Goal: Task Accomplishment & Management: Use online tool/utility

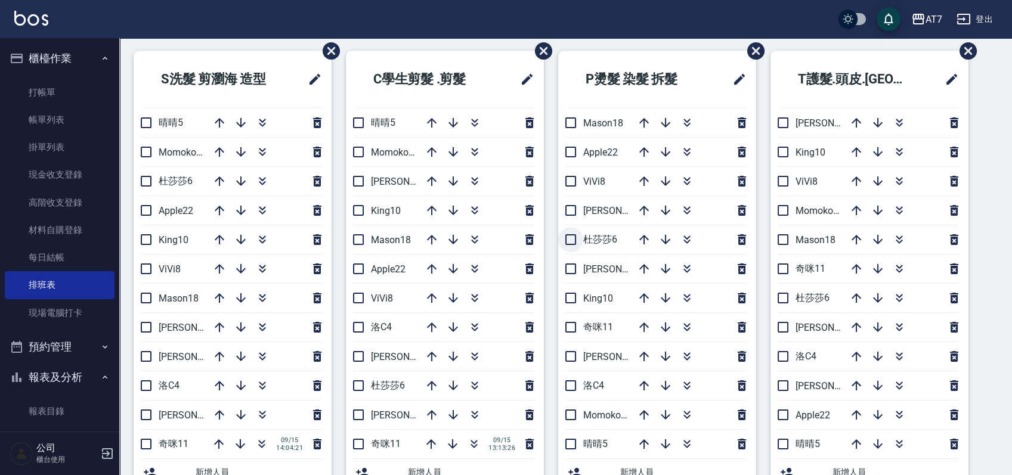
scroll to position [18, 0]
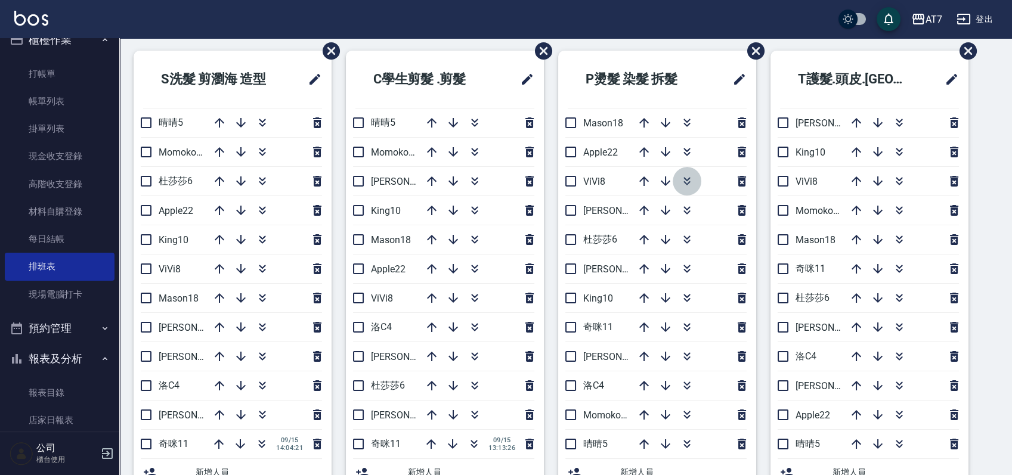
click at [687, 182] on icon "button" at bounding box center [686, 183] width 7 height 4
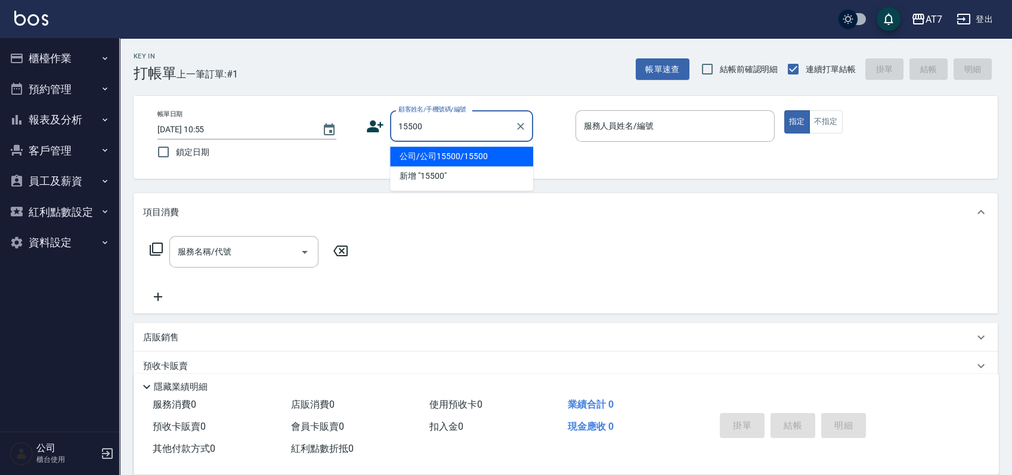
type input "公司/公司15500/15500"
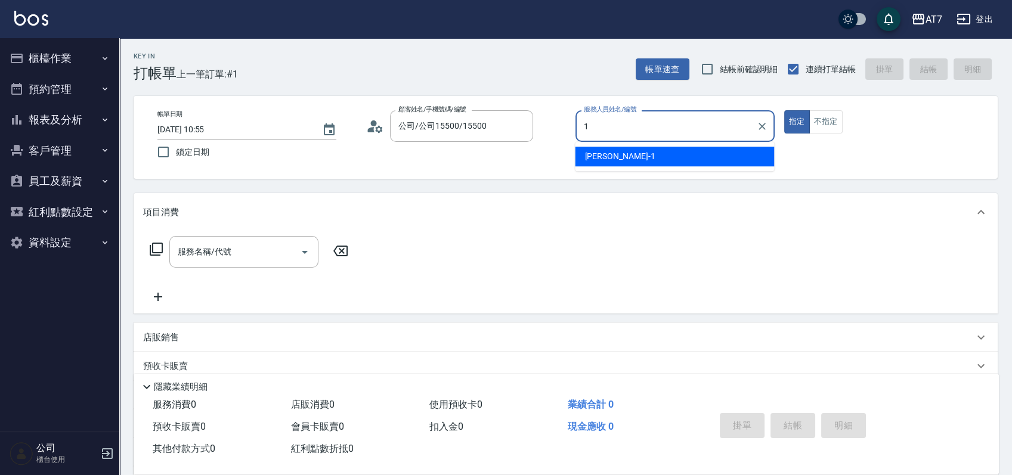
type input "[PERSON_NAME]-1"
type button "true"
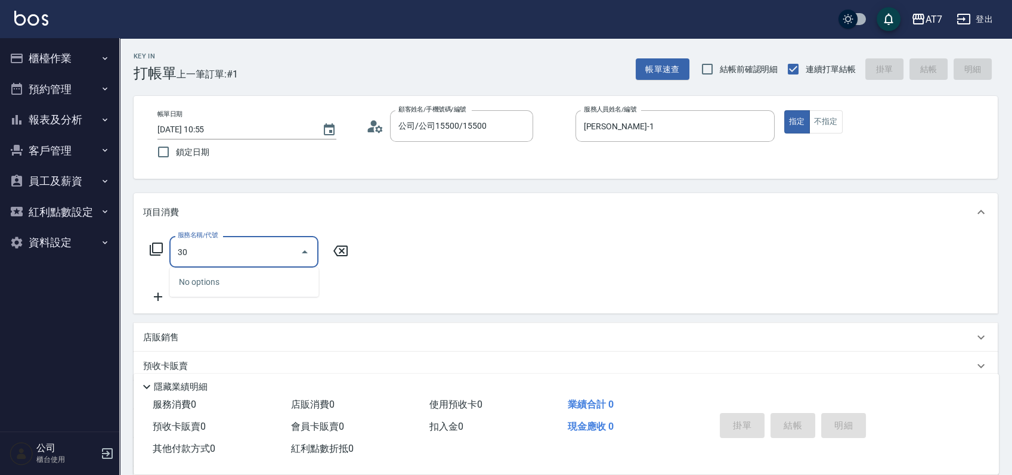
type input "305"
type input "50"
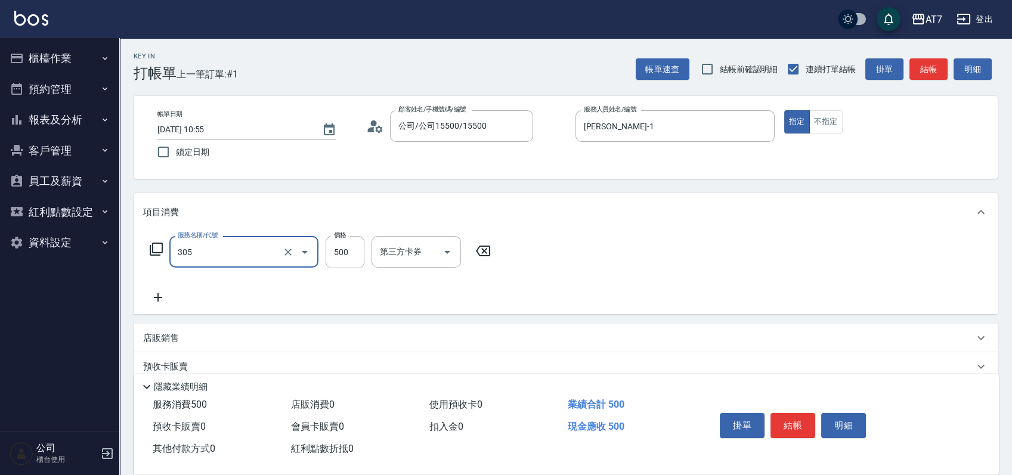
type input "A++剪髮(305)"
type input "0"
type input "650"
type input "60"
type input "650"
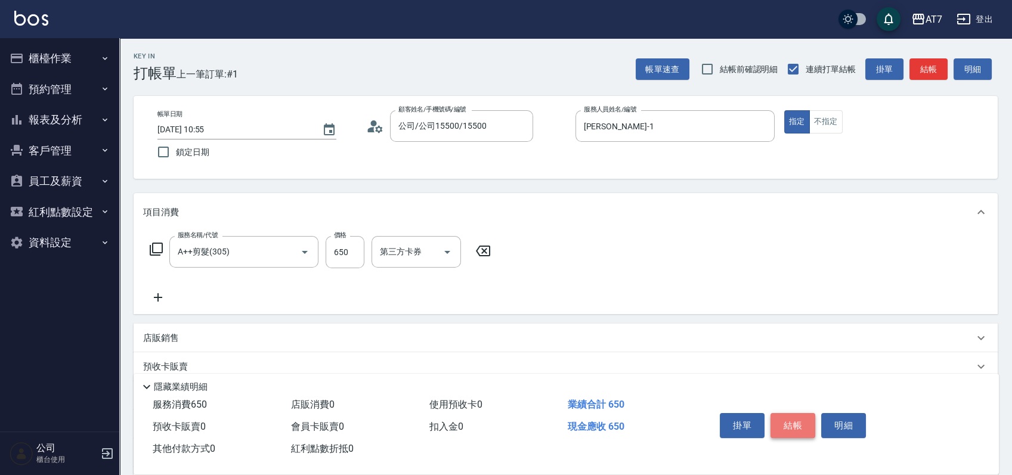
click at [785, 416] on button "結帳" at bounding box center [792, 425] width 45 height 25
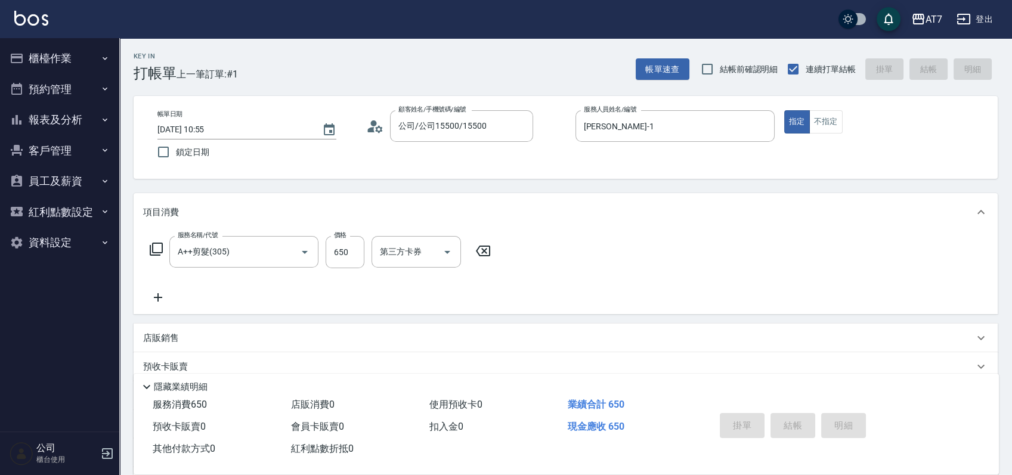
type input "[DATE] 14:50"
type input "0"
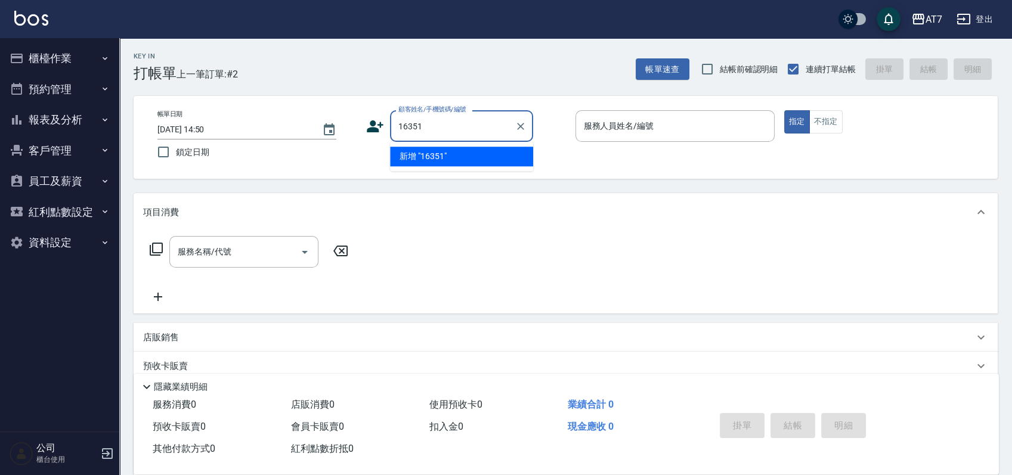
type input "16351"
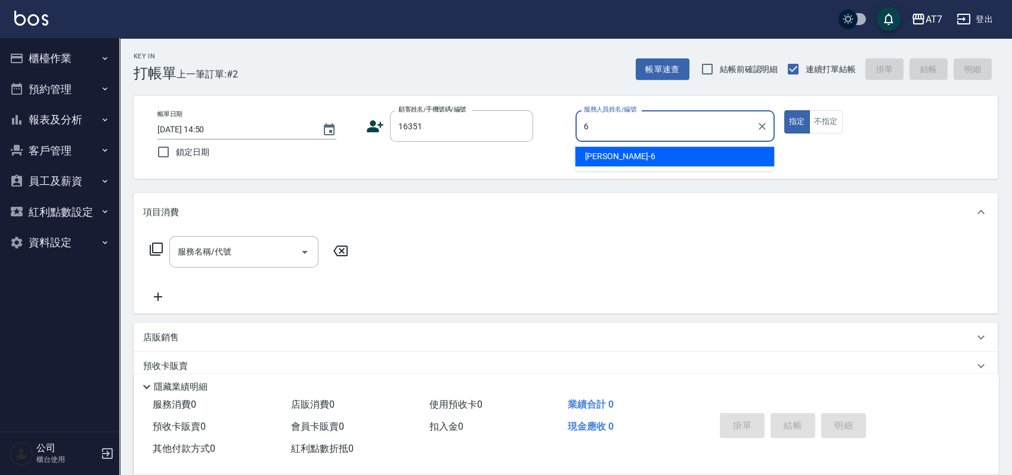
type input "[PERSON_NAME]-6"
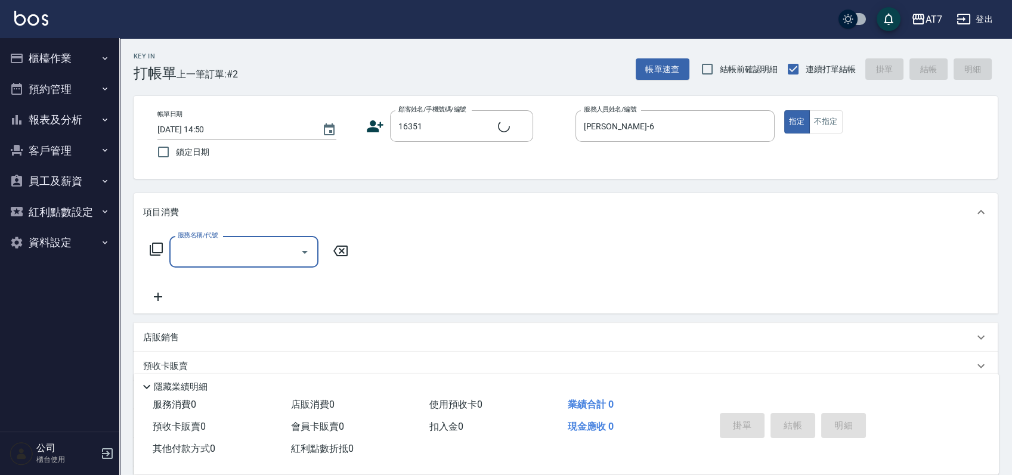
type input "公司/公司16351/16351"
click at [157, 249] on icon at bounding box center [156, 249] width 14 height 14
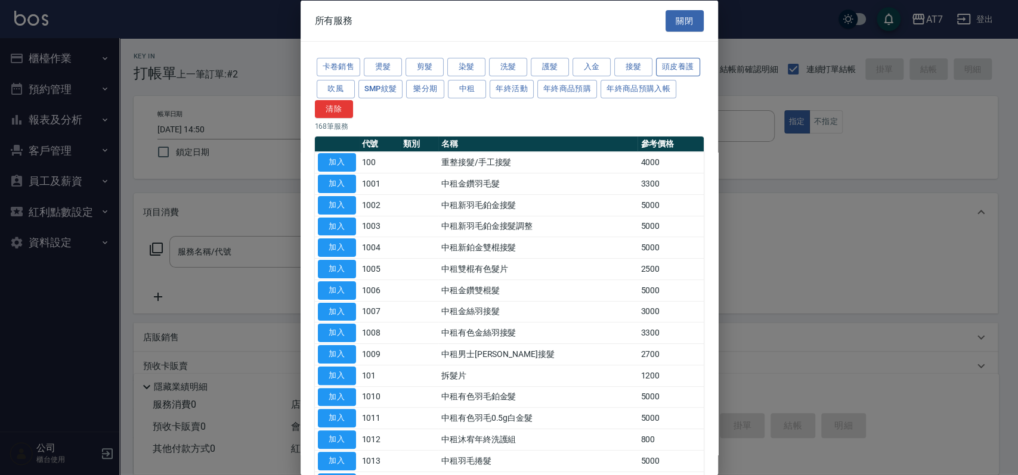
click at [656, 76] on button "頭皮養護" at bounding box center [678, 67] width 44 height 18
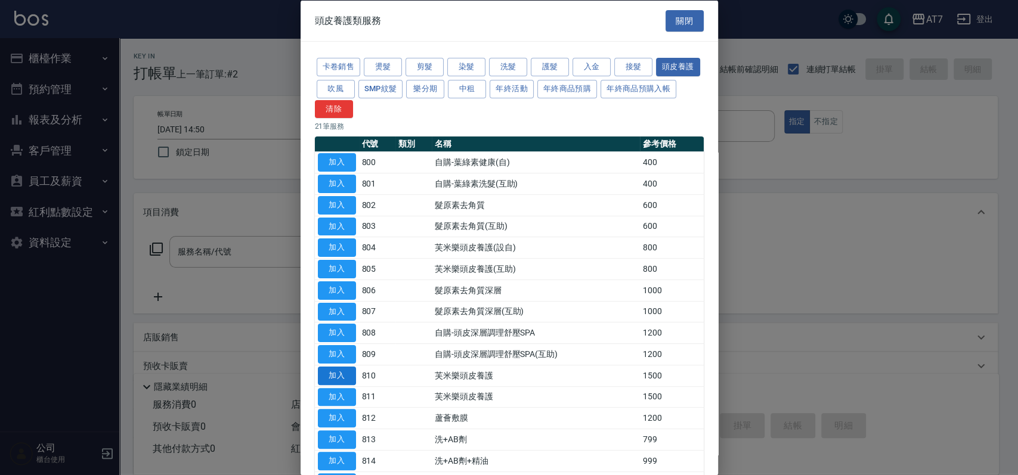
click at [342, 374] on button "加入" at bounding box center [337, 375] width 38 height 18
type input "芙米樂頭皮養護(810)"
type input "150"
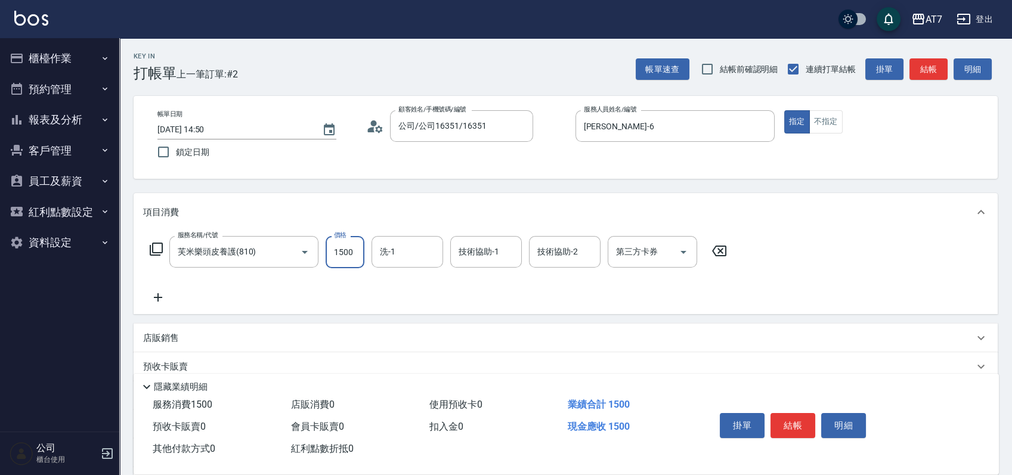
click at [350, 246] on input "1500" at bounding box center [345, 252] width 39 height 32
type input "2"
type input "0"
type input "250"
type input "20"
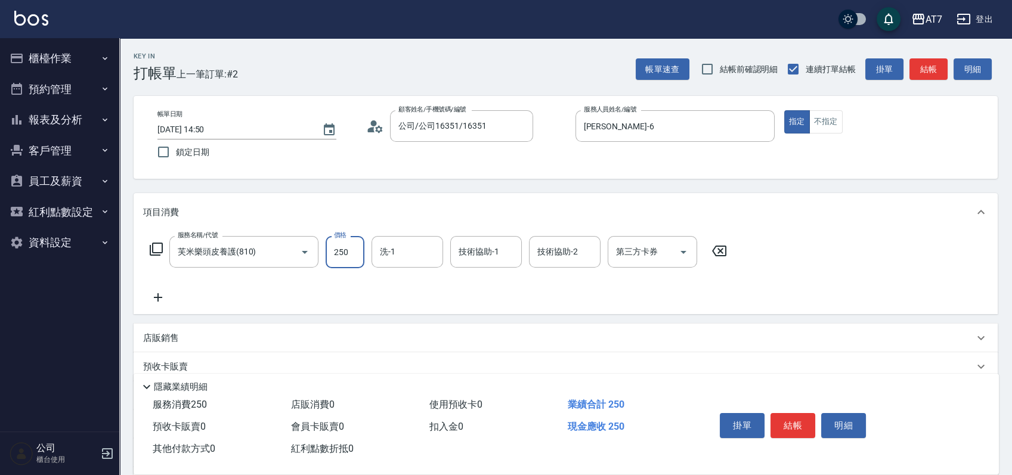
type input "2500"
type input "250"
type input "2500"
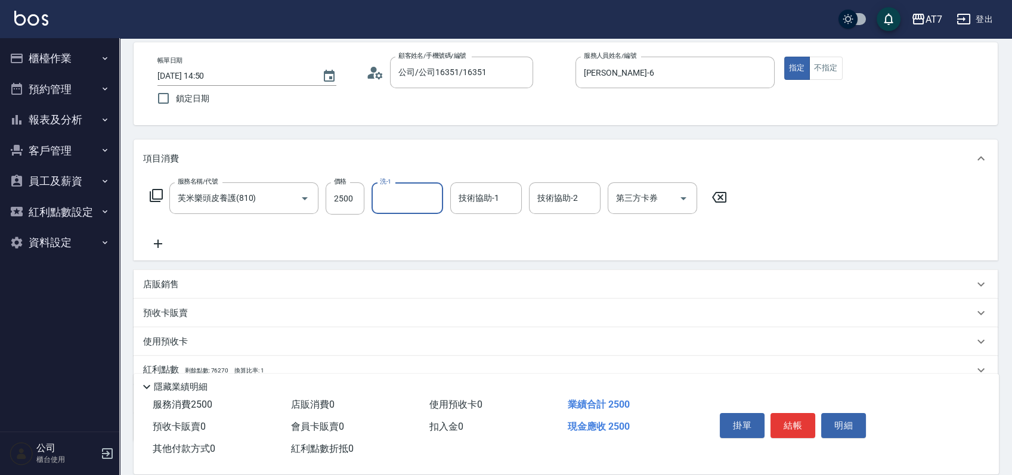
scroll to position [79, 0]
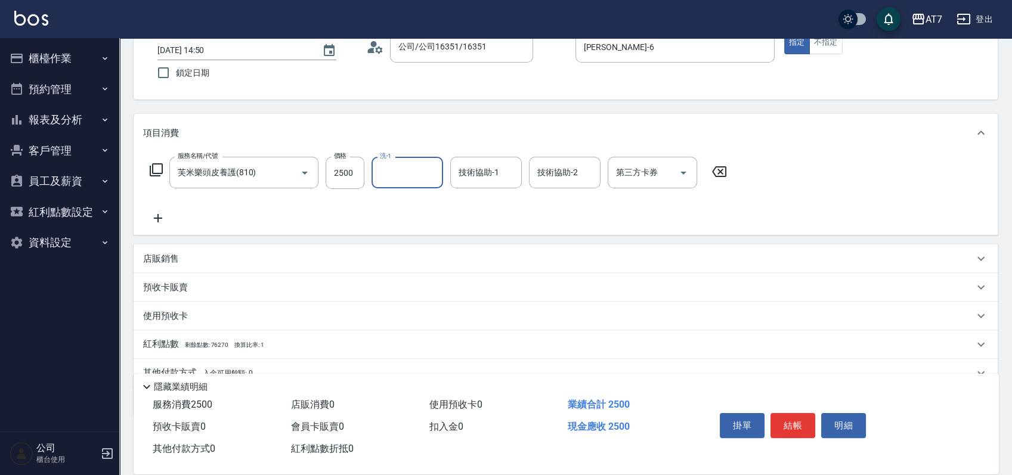
click at [578, 250] on div "店販銷售" at bounding box center [566, 258] width 864 height 29
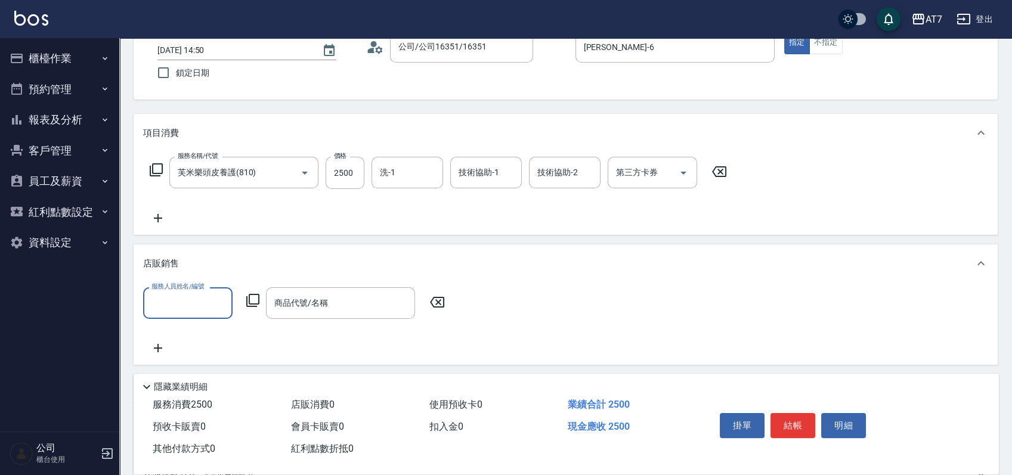
scroll to position [0, 0]
type input "[PERSON_NAME]-6"
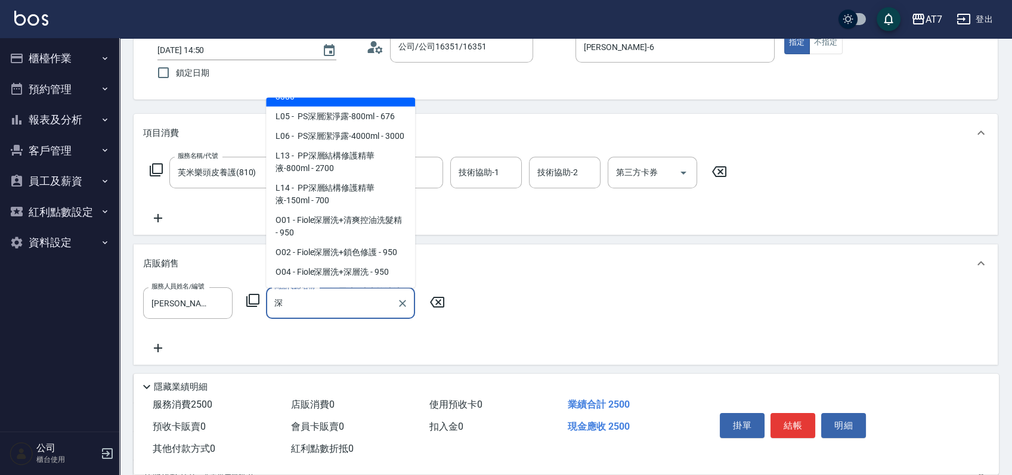
scroll to position [318, 0]
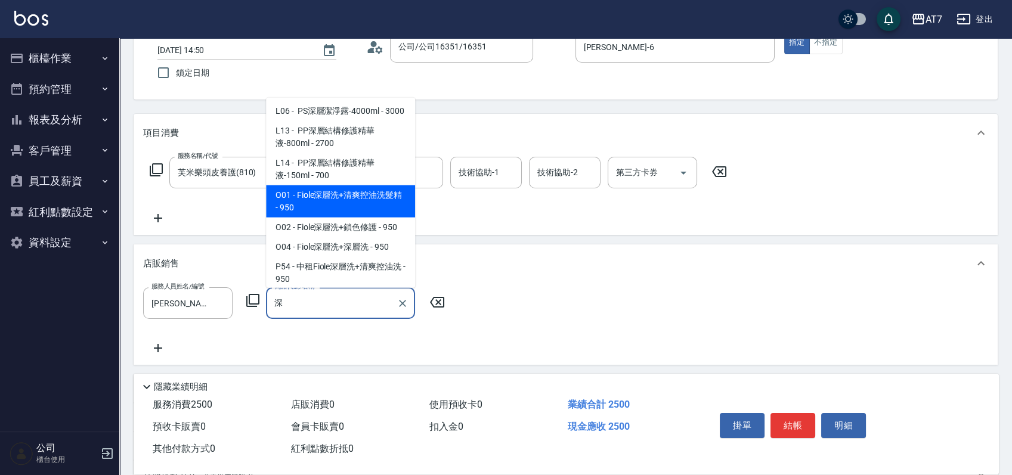
type input "深"
click at [539, 236] on div "項目消費 服務名稱/代號 芙米樂頭皮養護(810) 服務名稱/代號 價格 2500 價格 洗-1 洗-1 技術協助-1 技術協助-1 技術協助-2 技術協助-…" at bounding box center [566, 316] width 864 height 404
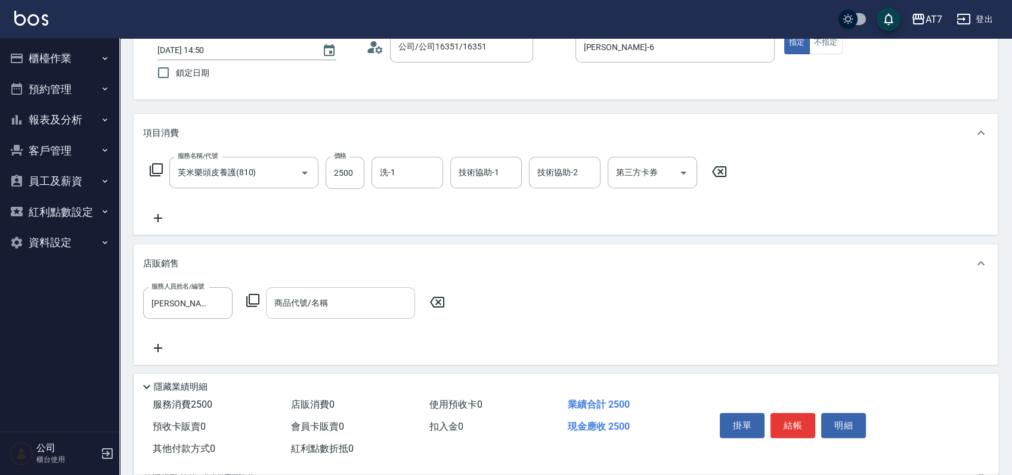
click at [320, 298] on div "商品代號/名稱 商品代號/名稱" at bounding box center [340, 303] width 149 height 32
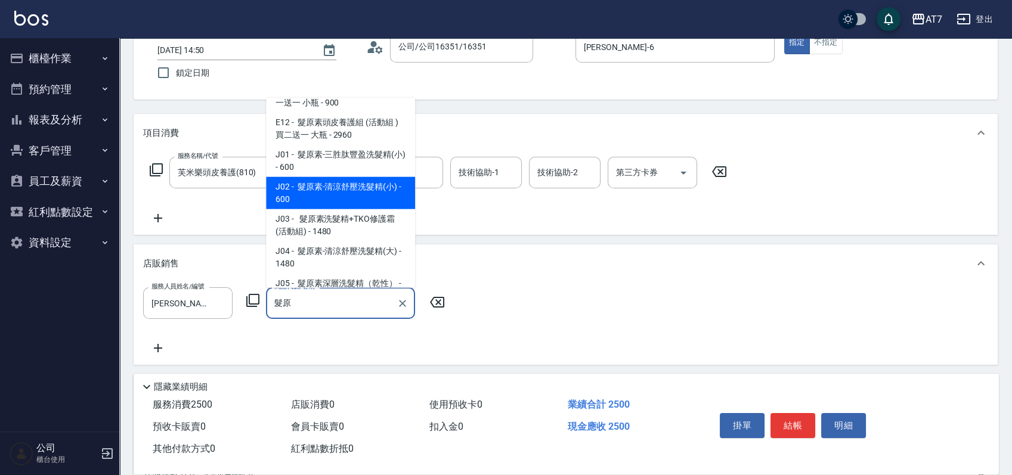
scroll to position [79, 0]
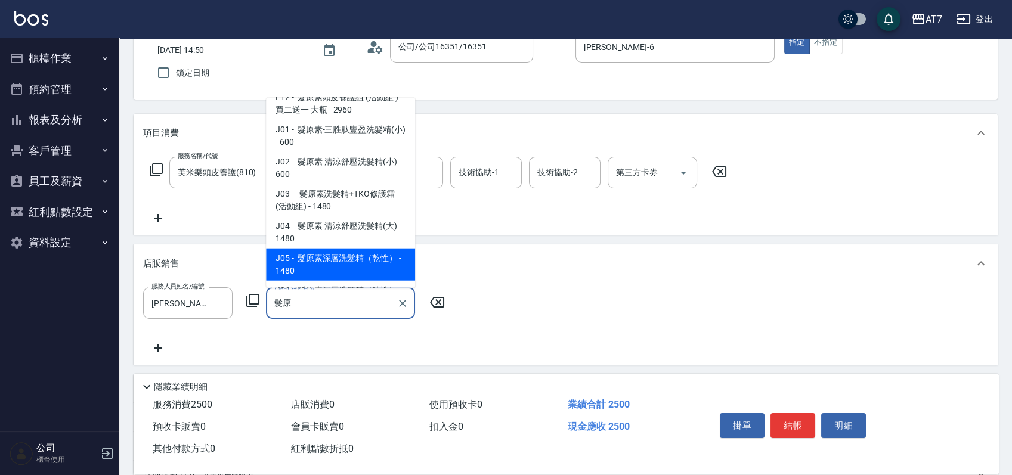
type input "髮原原"
click at [348, 268] on div "店販銷售" at bounding box center [558, 264] width 830 height 13
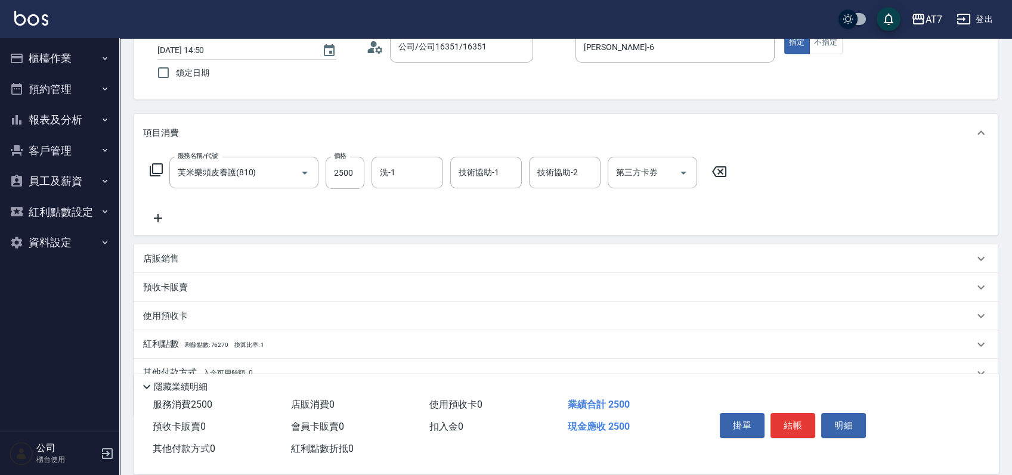
click at [348, 265] on div "店販銷售" at bounding box center [566, 258] width 864 height 29
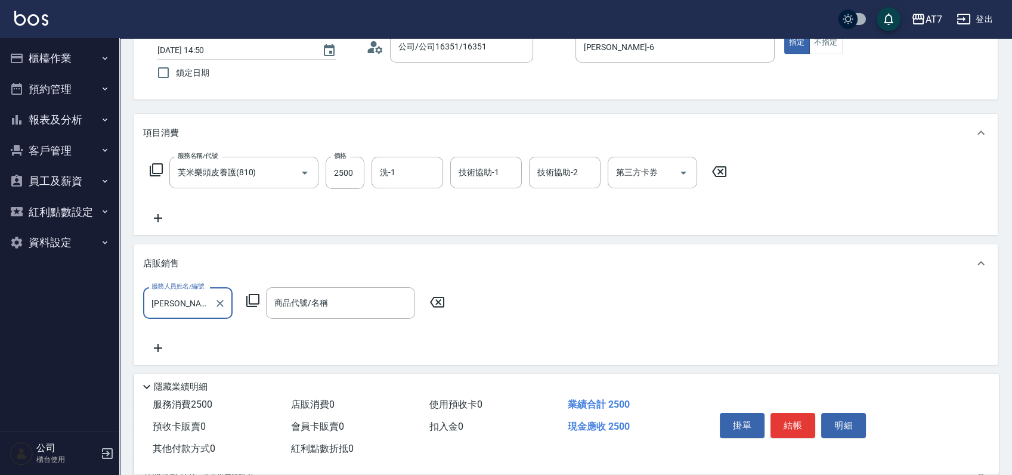
scroll to position [0, 0]
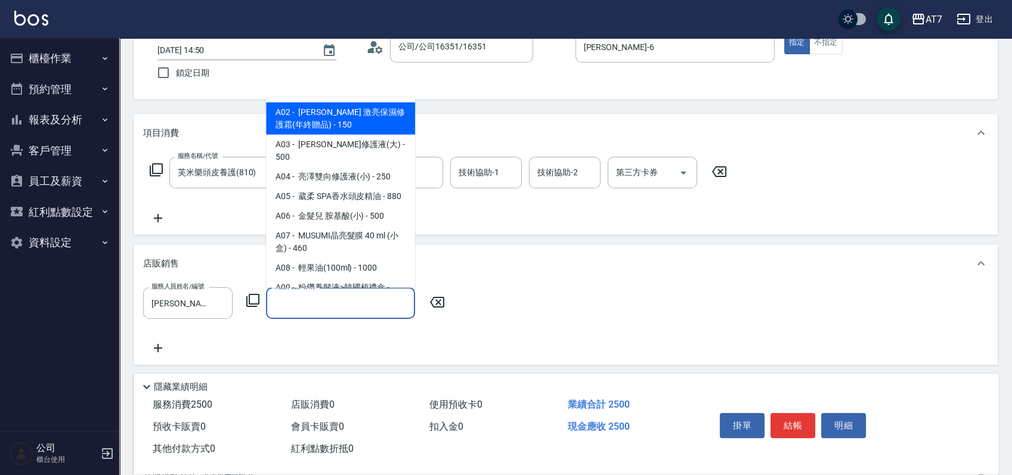
click at [314, 301] on input "商品代號/名稱" at bounding box center [340, 303] width 138 height 21
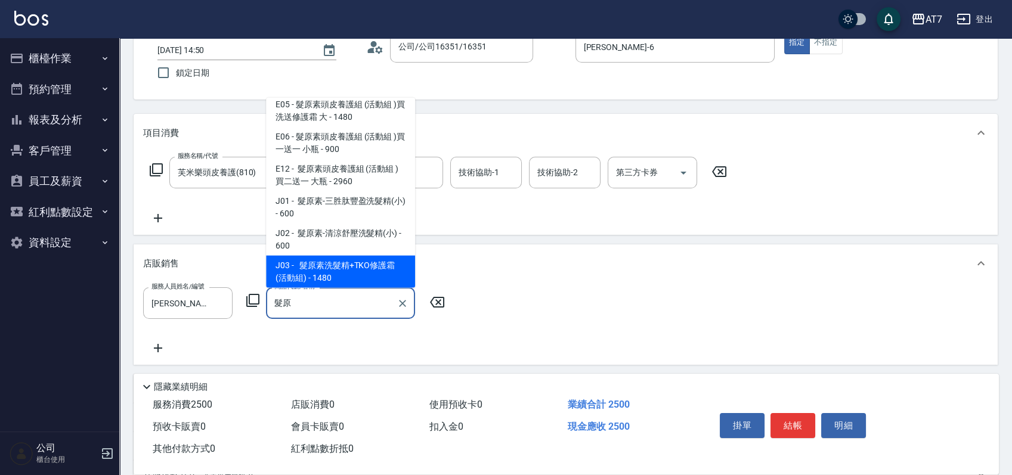
scroll to position [39, 0]
type input "髮原素-清涼舒壓洗髮精(大)"
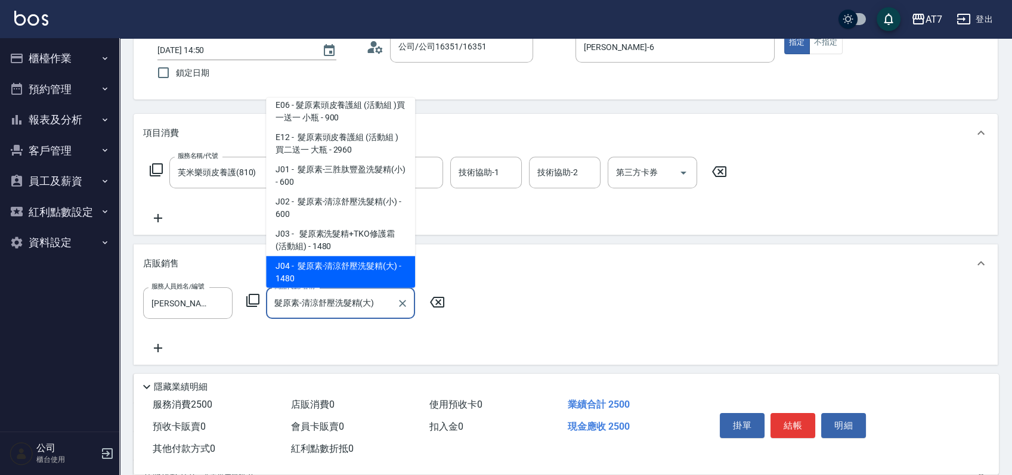
type input "390"
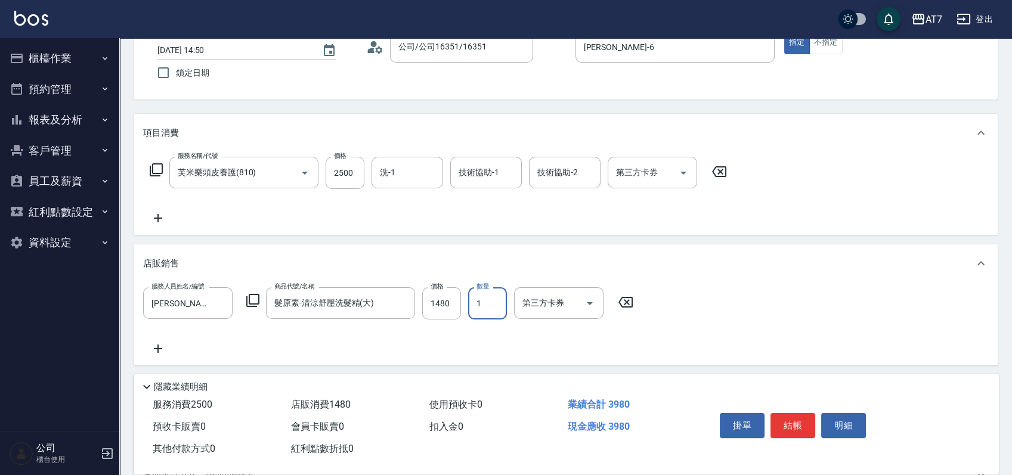
scroll to position [0, 0]
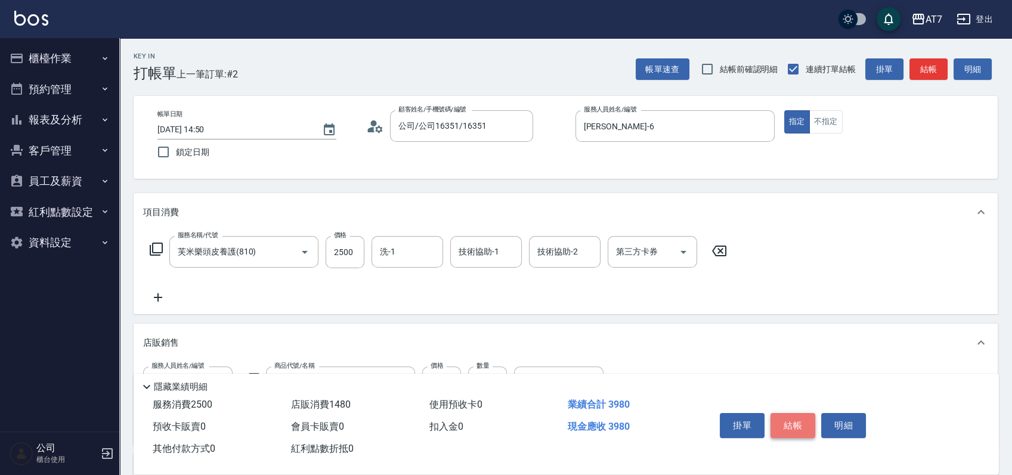
click at [789, 421] on button "結帳" at bounding box center [792, 425] width 45 height 25
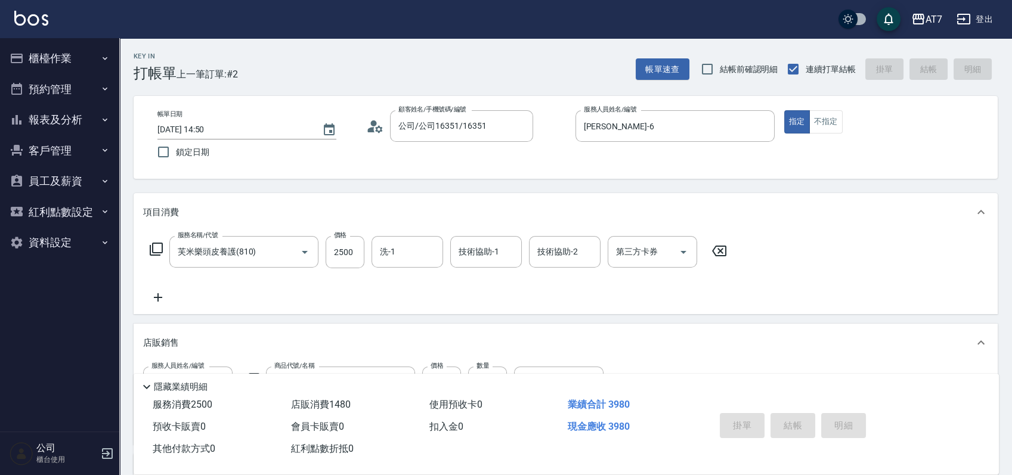
type input "[DATE] 14:51"
type input "0"
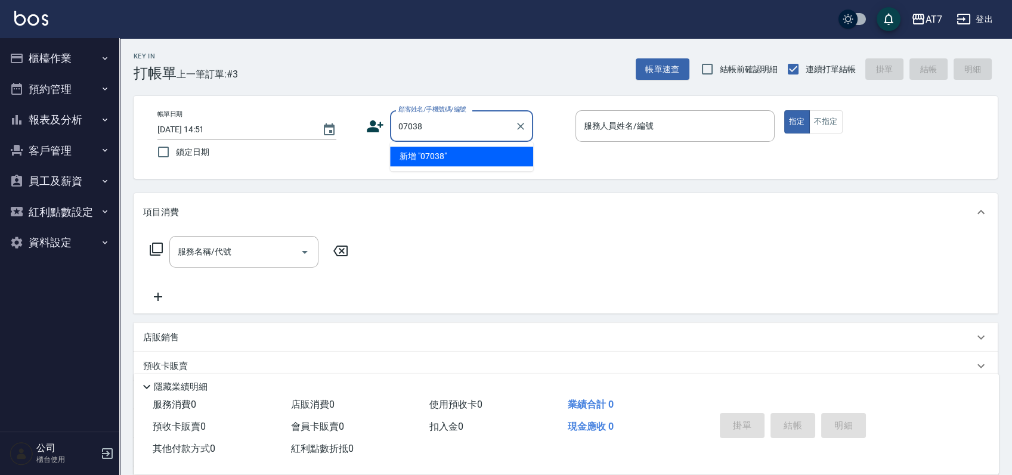
type input "07038"
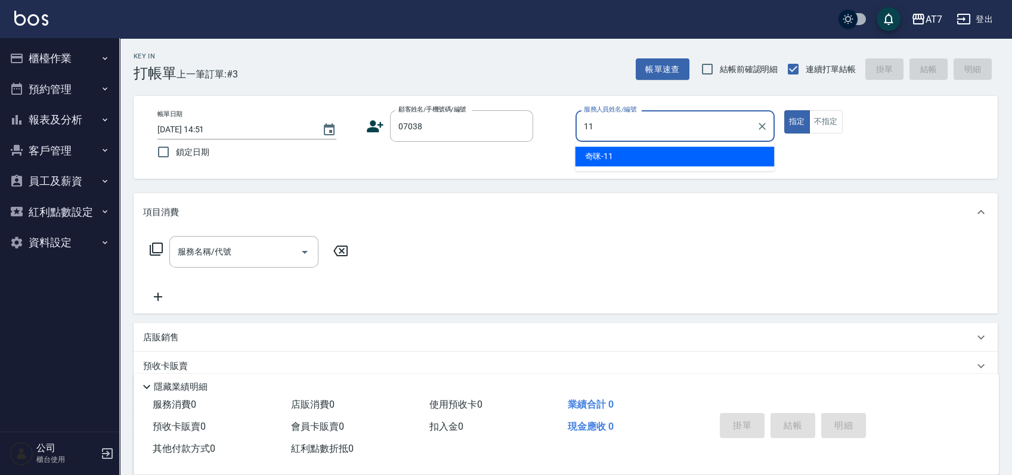
type input "奇咪-11"
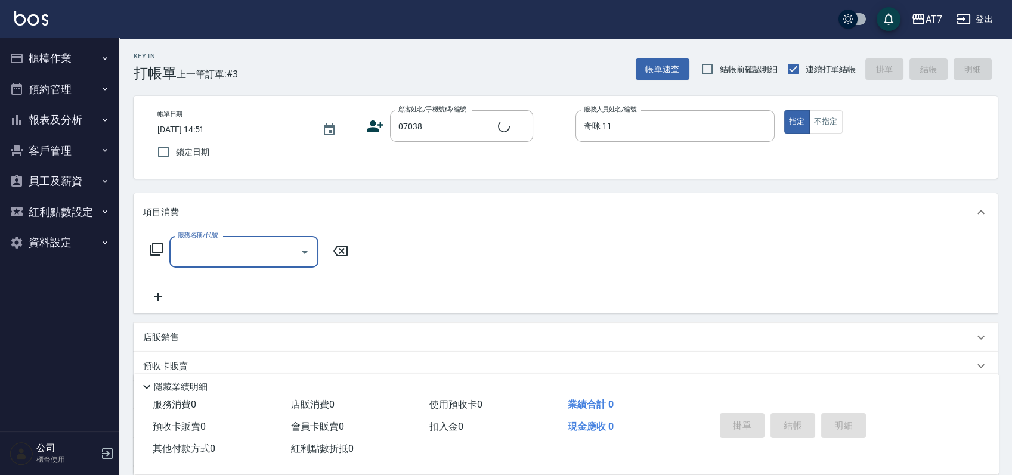
type input "公司/公司07038/07038"
type input "400"
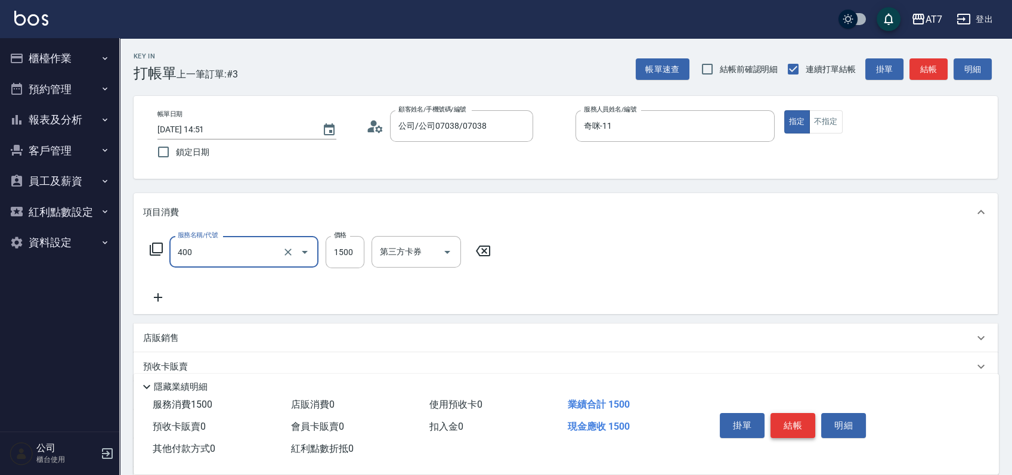
type input "150"
type input "染髮(400)"
type input "0"
type input "180"
type input "10"
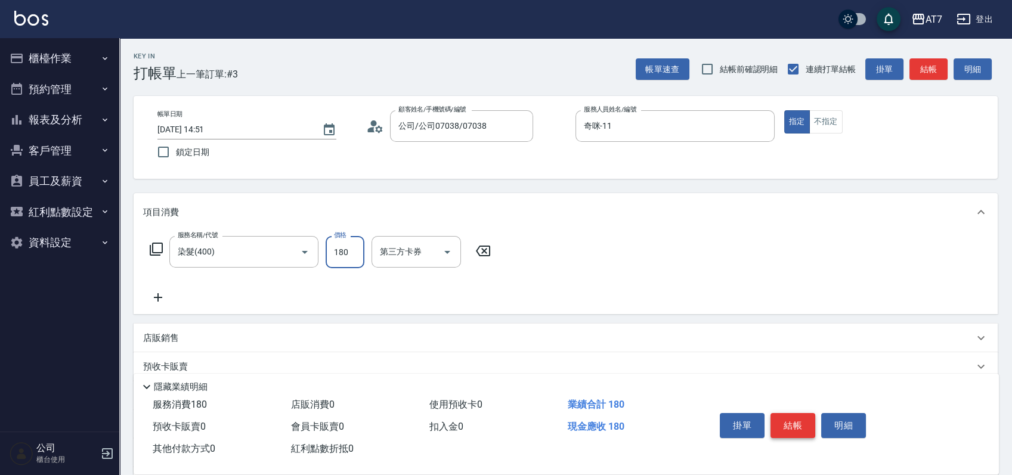
type input "1800"
type input "180"
type input "1800"
click at [788, 421] on button "結帳" at bounding box center [792, 425] width 45 height 25
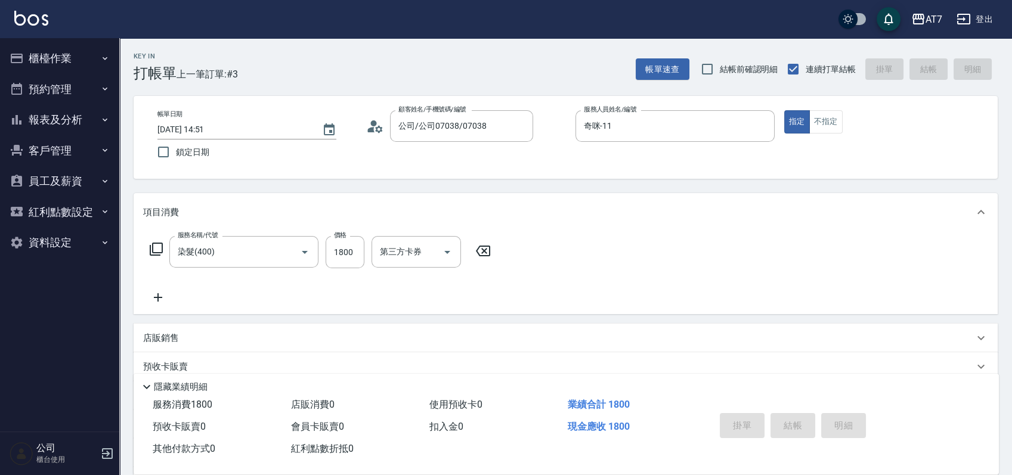
type input "0"
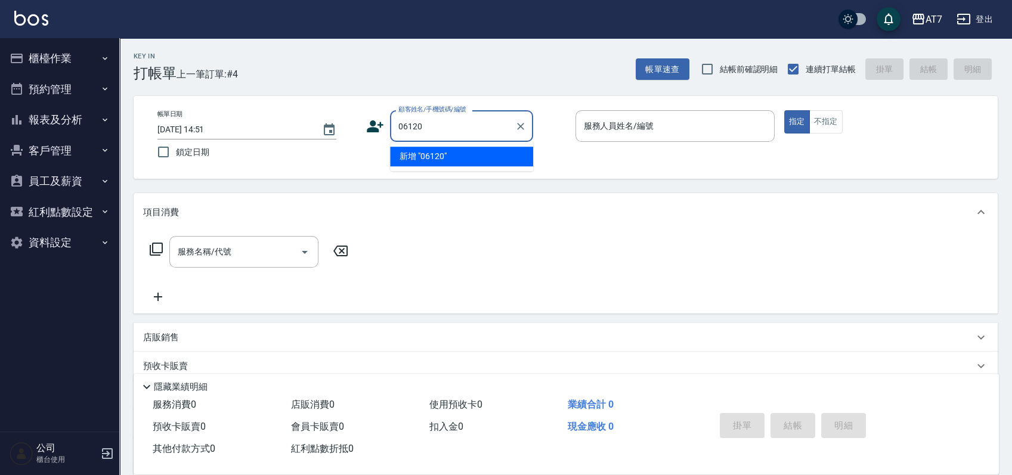
type input "06120"
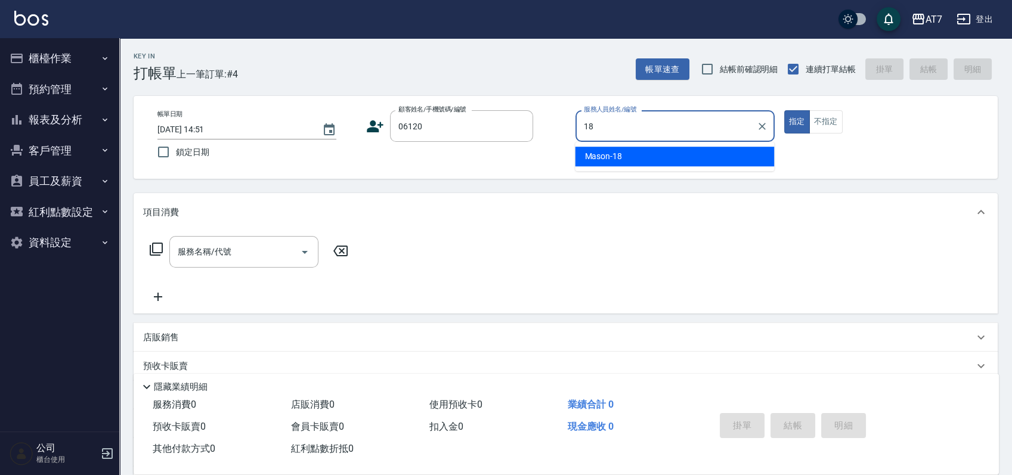
type input "Mason-18"
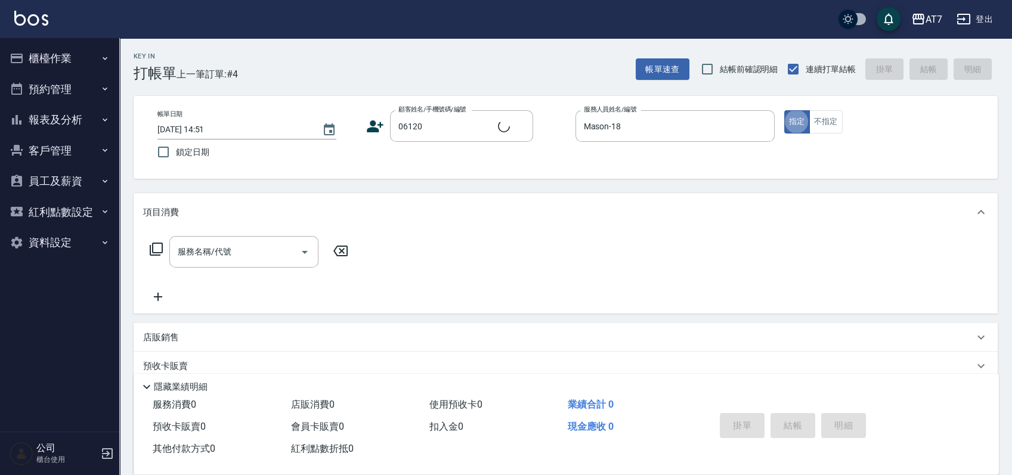
type input "公司單/06120-1/06120"
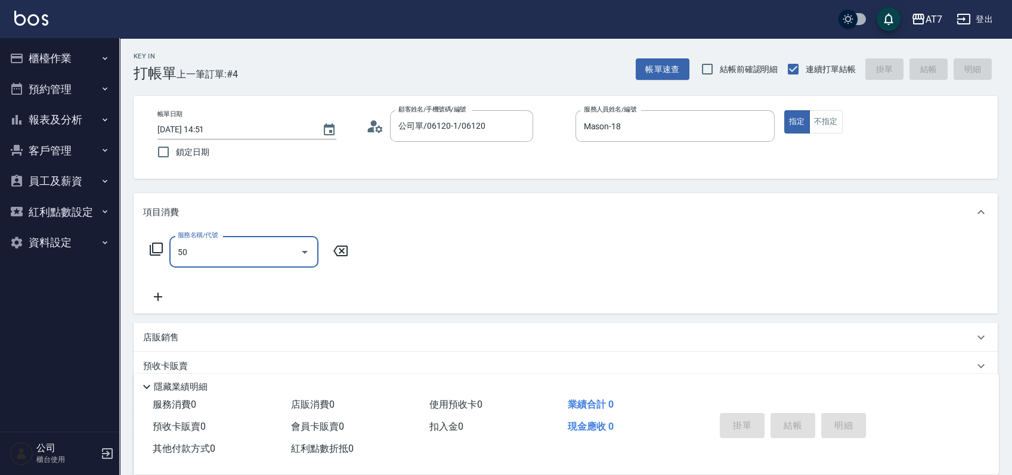
type input "501"
type input "30"
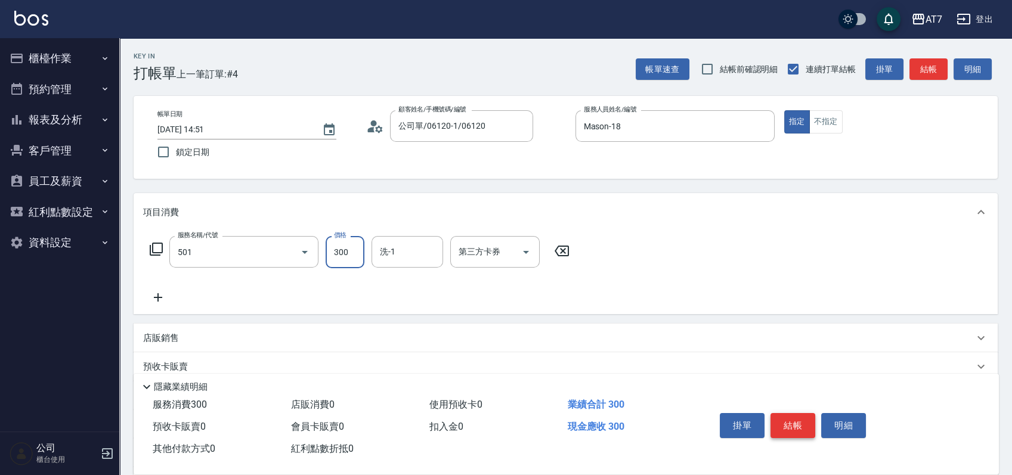
type input "洗髮(互助)(501)"
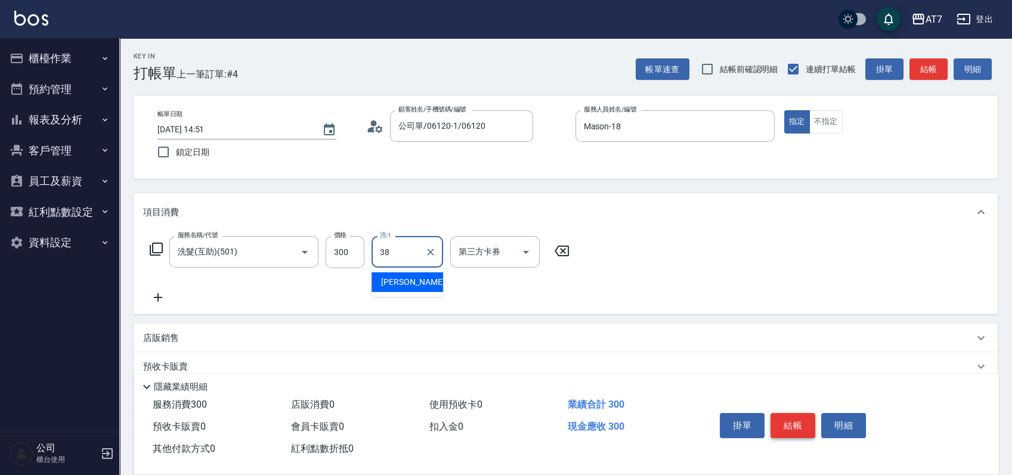
type input "[PERSON_NAME]-38"
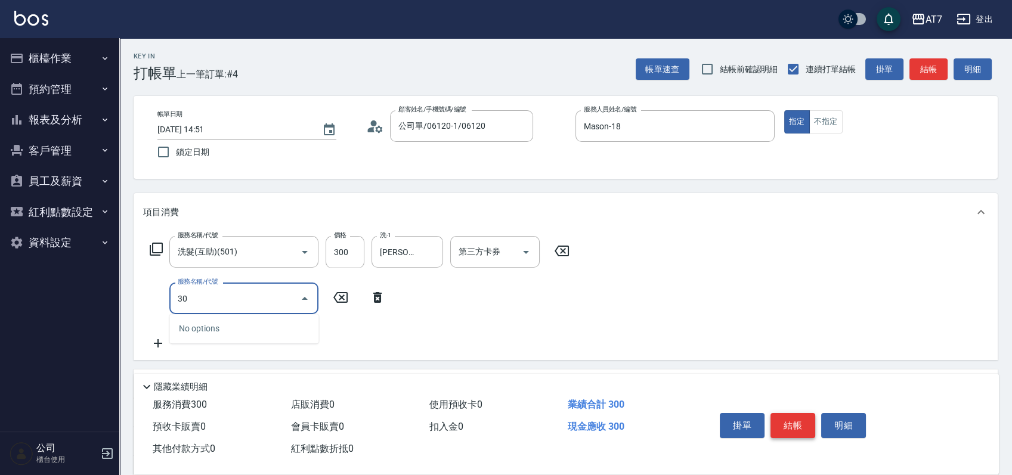
type input "303"
type input "70"
type input "A級剪髮(303)"
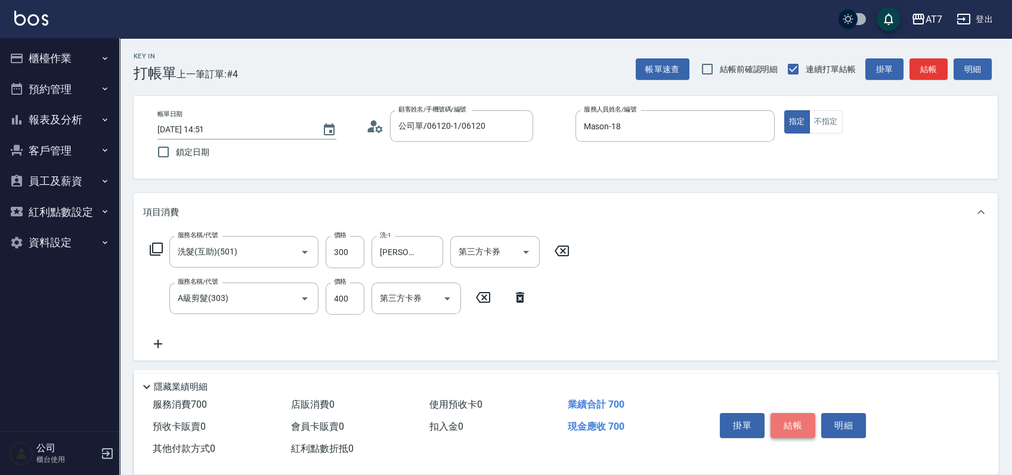
click at [788, 421] on button "結帳" at bounding box center [792, 425] width 45 height 25
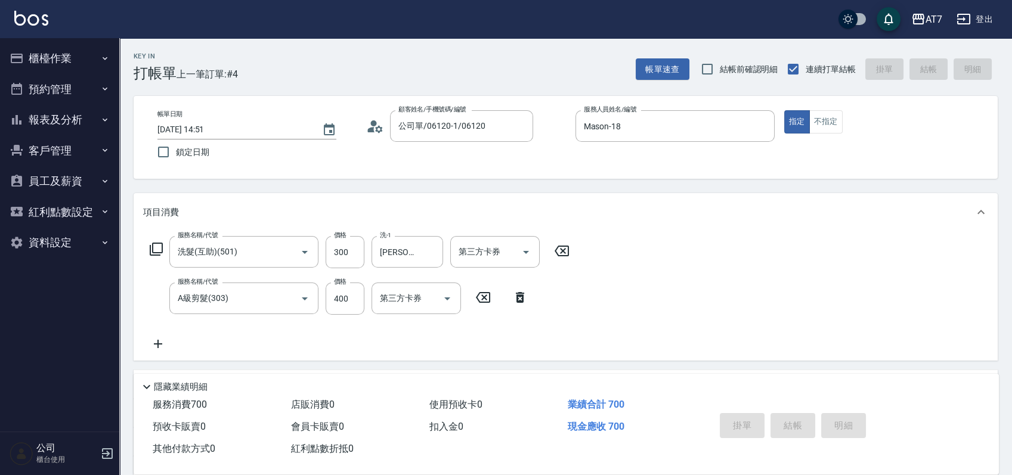
type input "[DATE] 14:52"
type input "0"
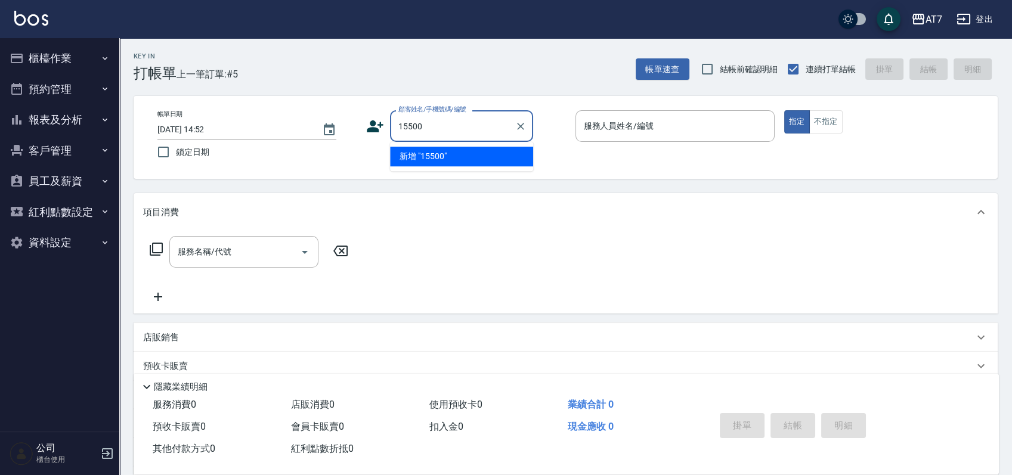
type input "15500"
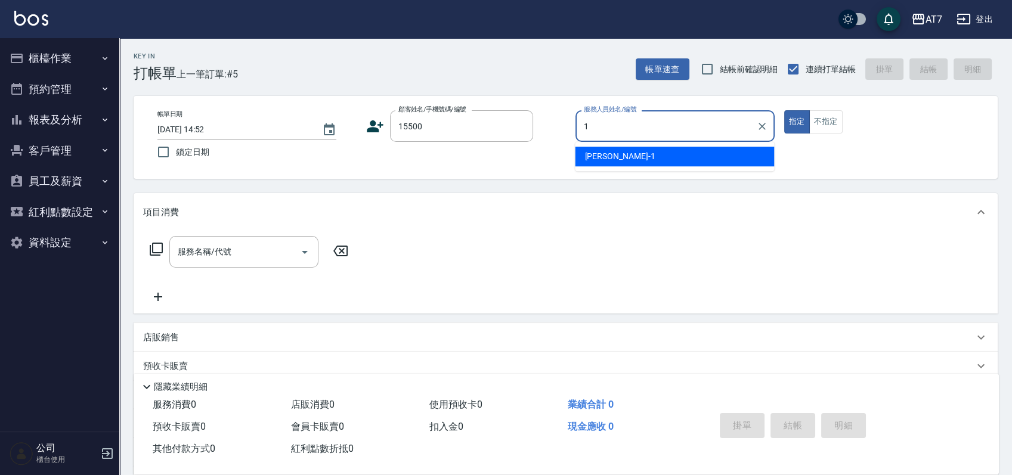
type input "[PERSON_NAME]-1"
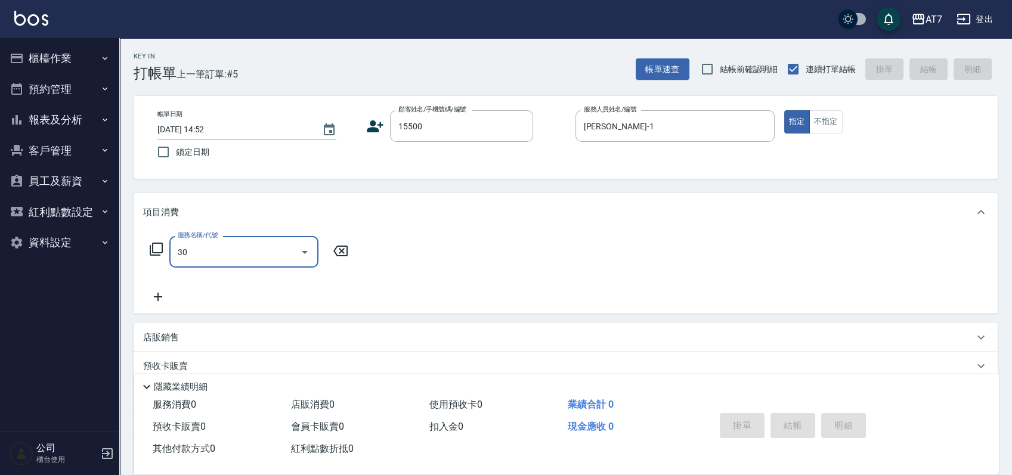
type input "302"
type input "公司/公司15500/15500"
type input "30"
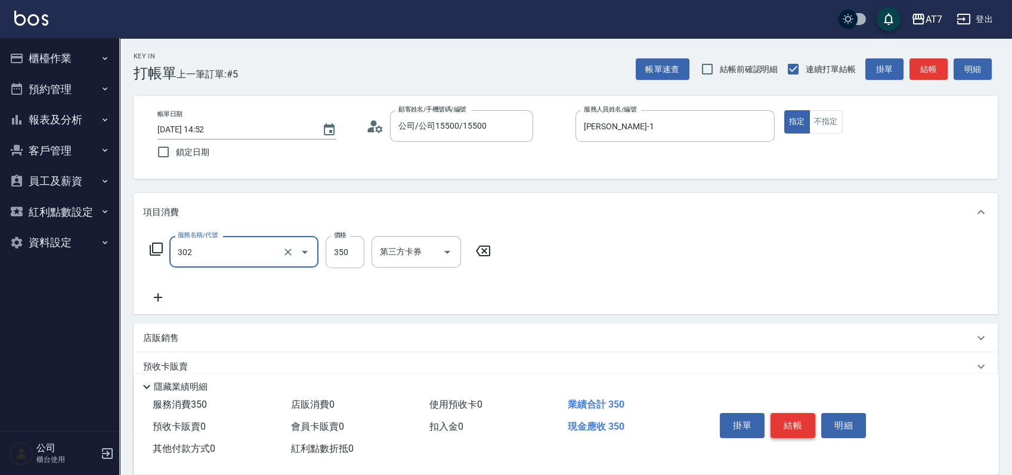
type input "剪髮(302)"
click at [788, 421] on button "結帳" at bounding box center [792, 425] width 45 height 25
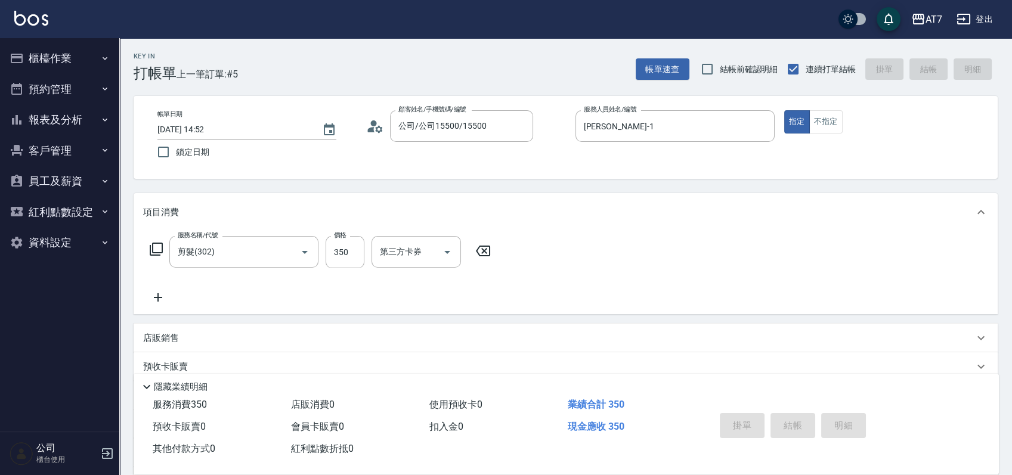
type input "0"
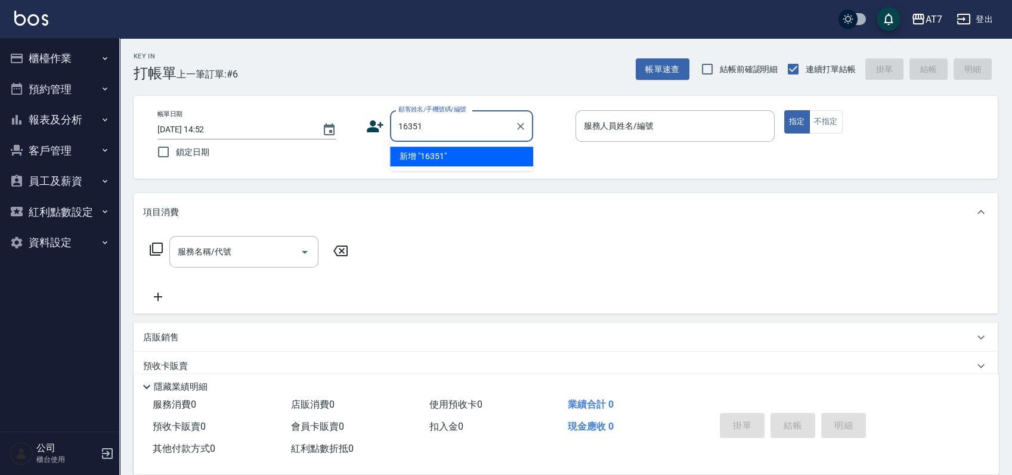
type input "16351"
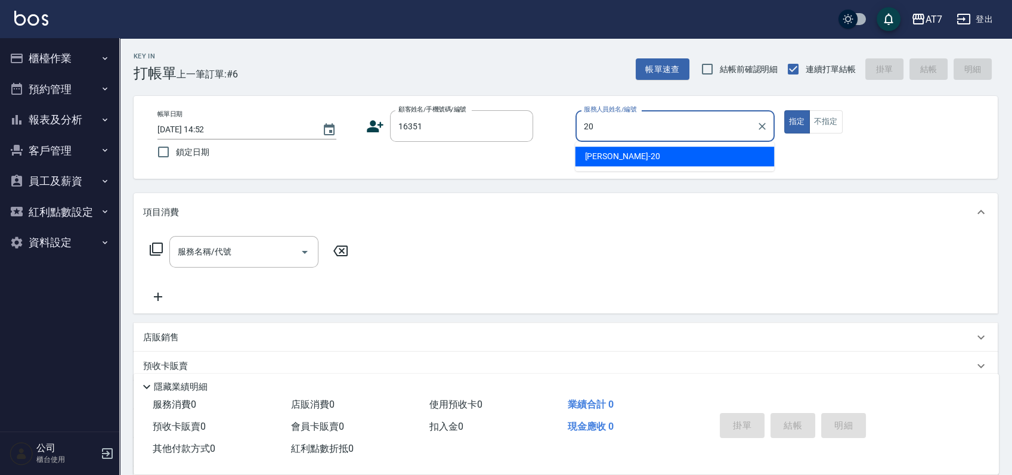
type input "妮可-20"
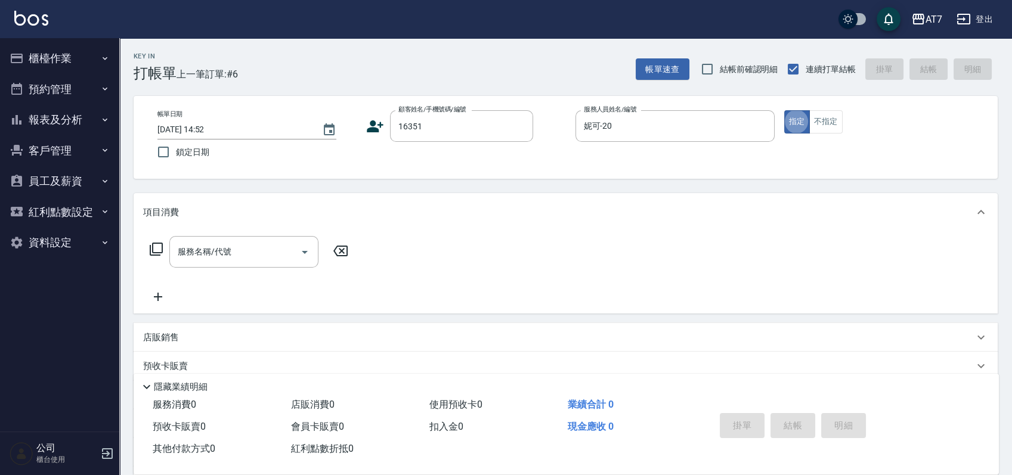
type input "公司/公司16351/16351"
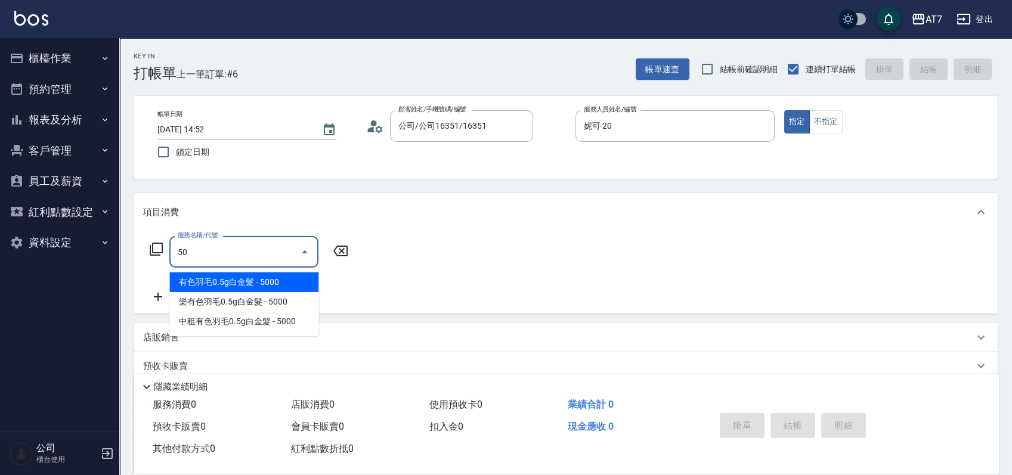
type input "500"
type input "30"
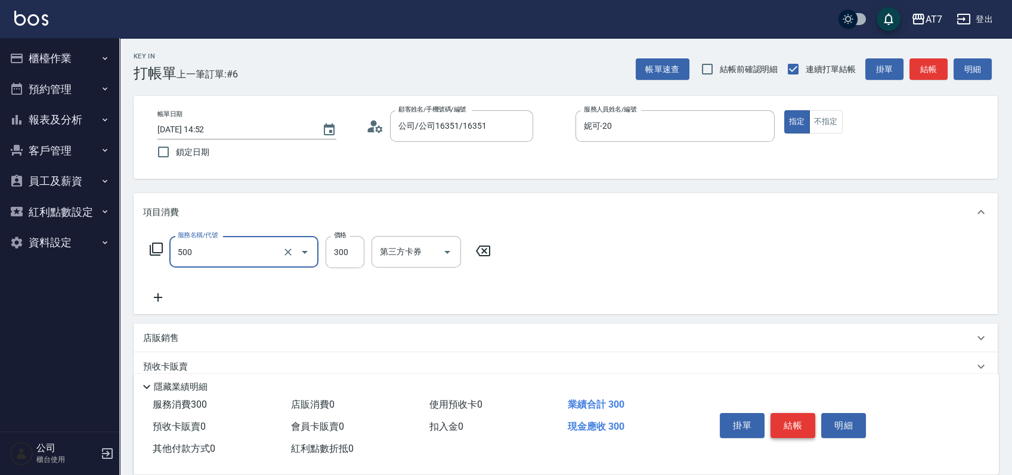
type input "洗髮(500)"
type input "2"
type input "0"
type input "250"
type input "20"
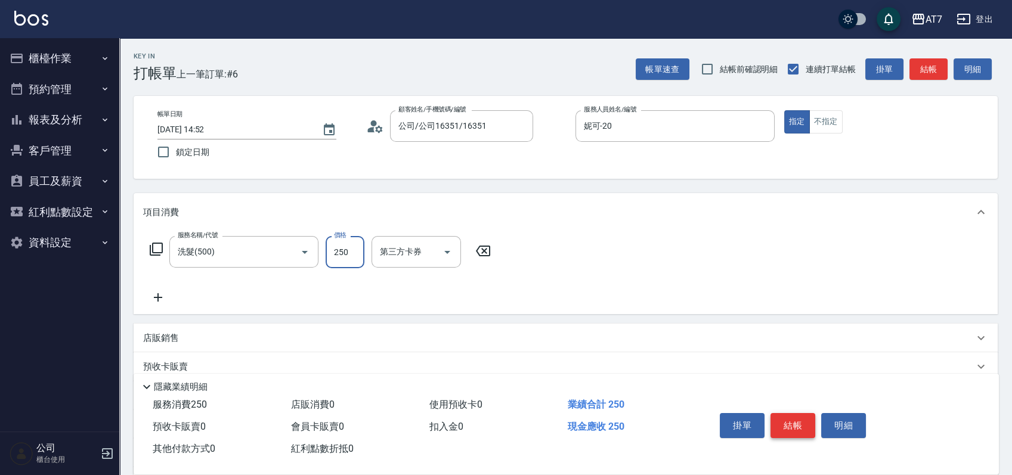
type input "250"
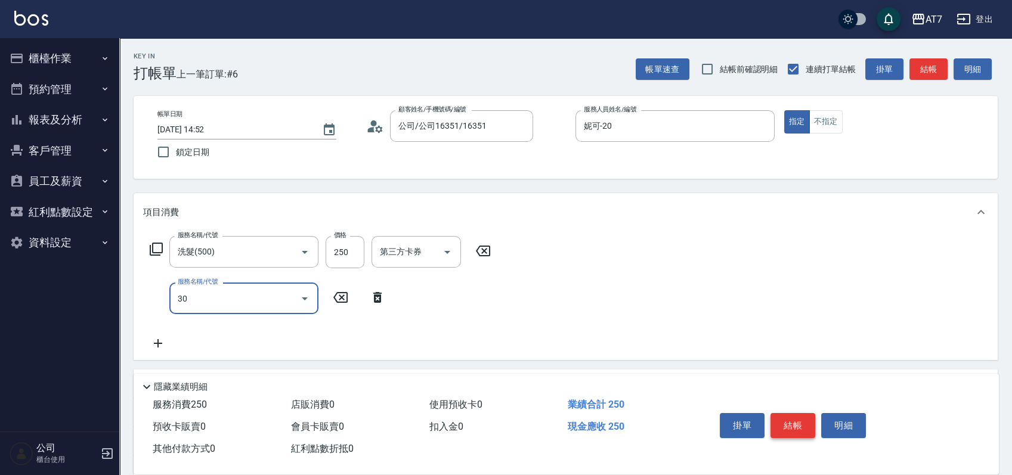
type input "302"
type input "60"
type input "剪髮(302)"
click at [788, 421] on button "結帳" at bounding box center [792, 425] width 45 height 25
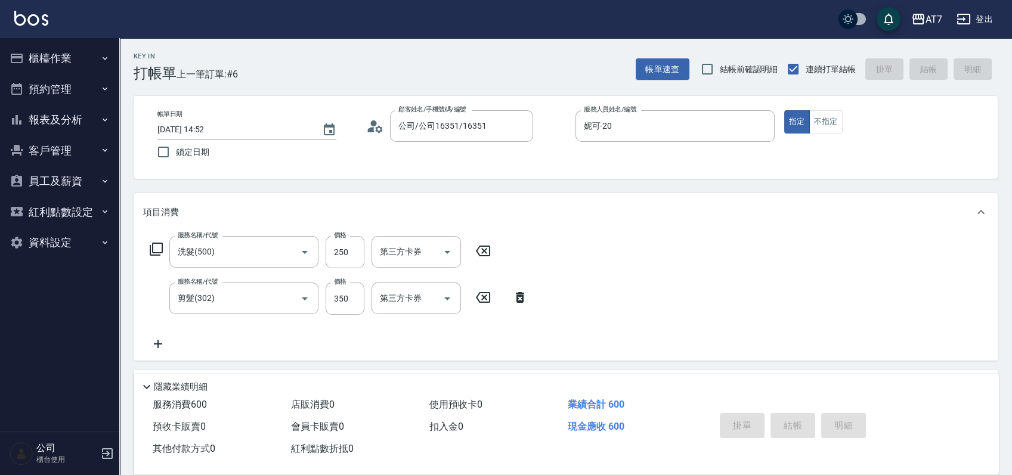
type input "0"
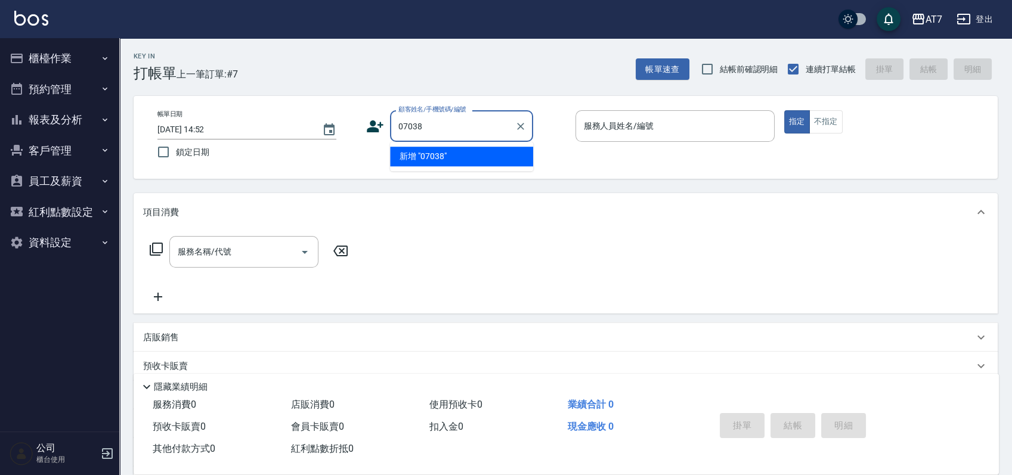
type input "07038"
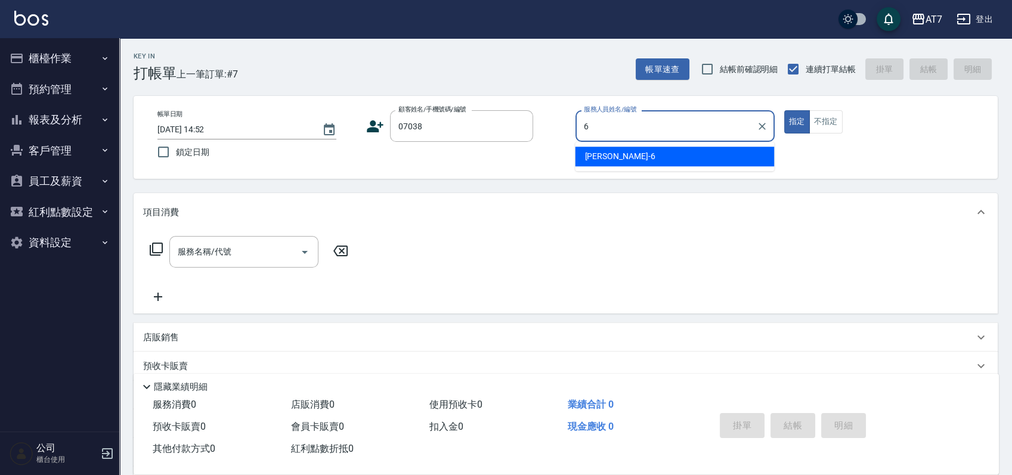
type input "[PERSON_NAME]-6"
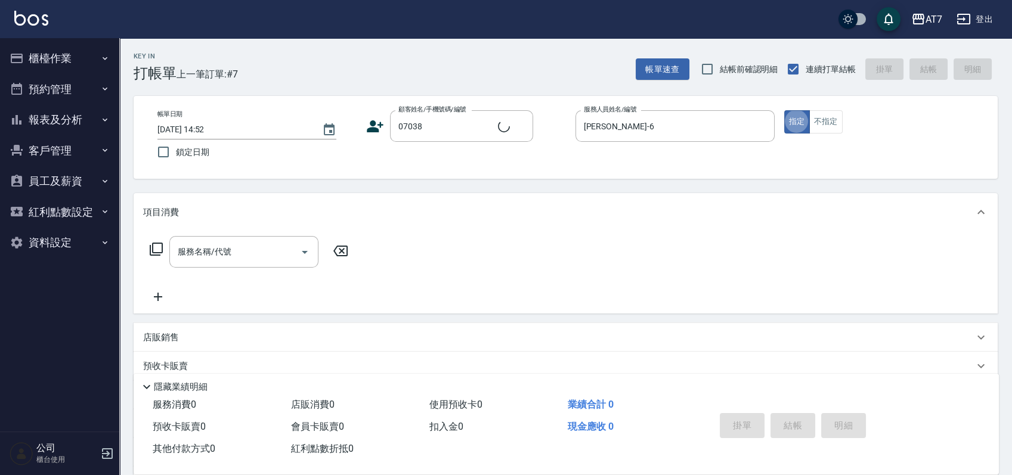
type input "5"
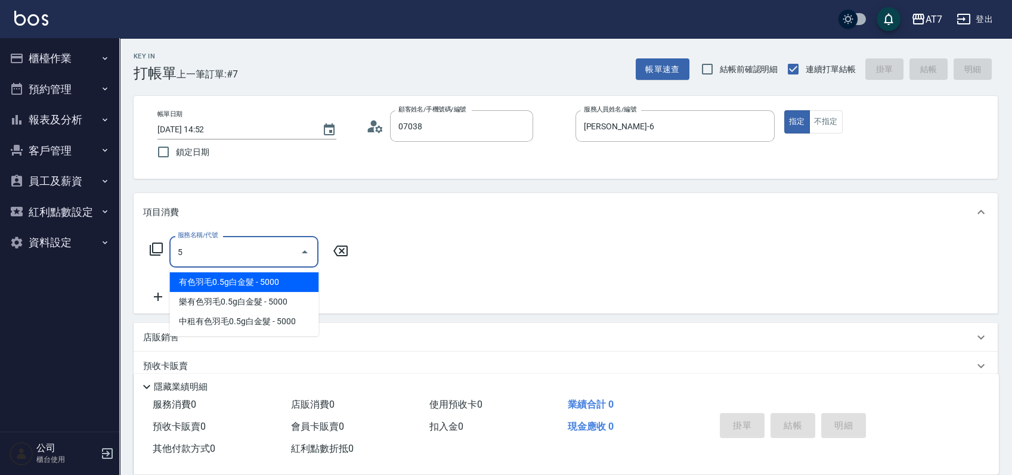
type input "公司/公司07038/07038"
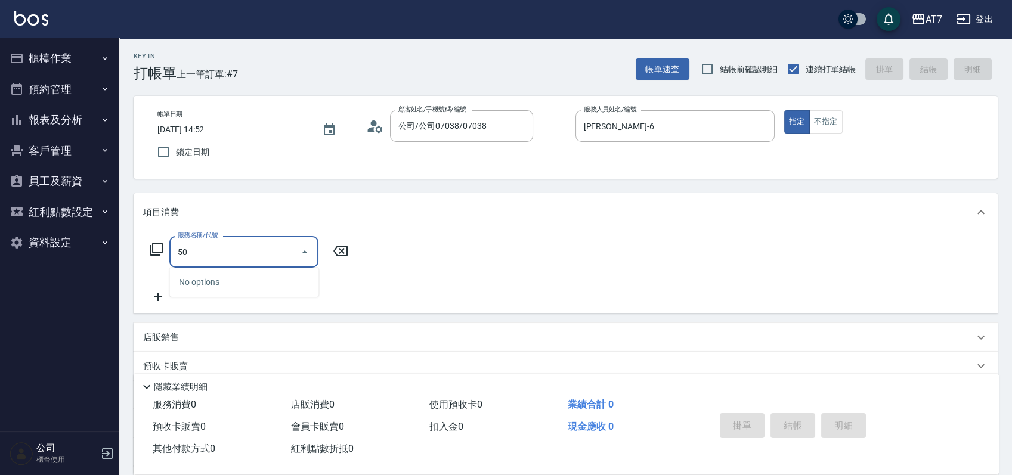
type input "500"
type input "30"
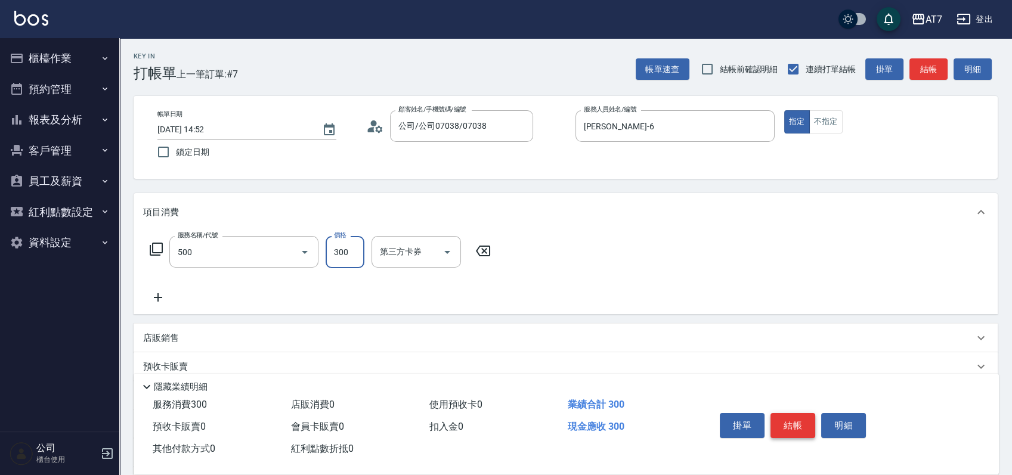
type input "洗髮(500)"
type input "2"
type input "0"
type input "250"
type input "20"
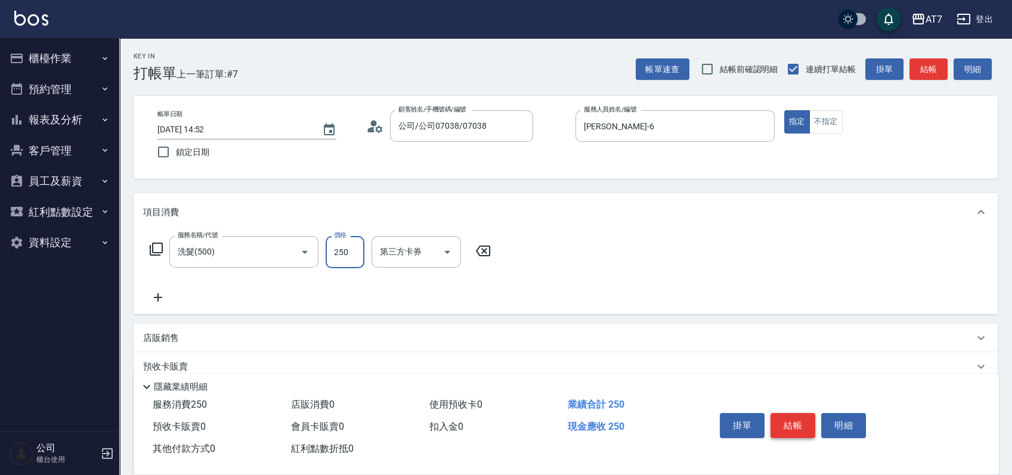
type input "250"
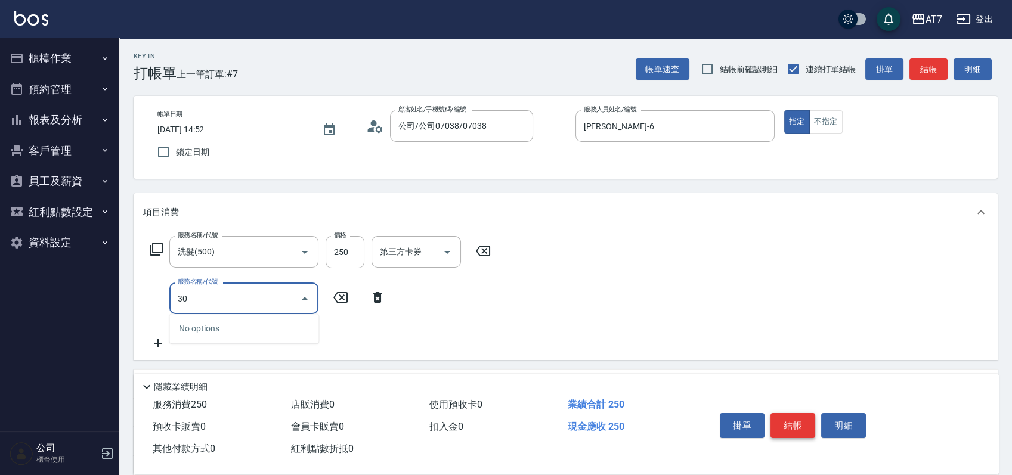
type input "304"
type input "70"
type input "A+級剪髮(304)"
click at [788, 421] on button "結帳" at bounding box center [792, 425] width 45 height 25
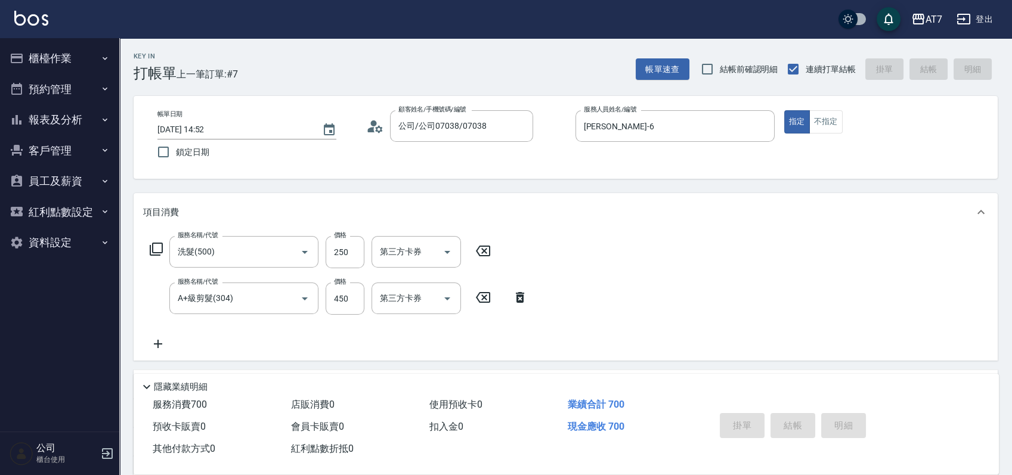
type input "0"
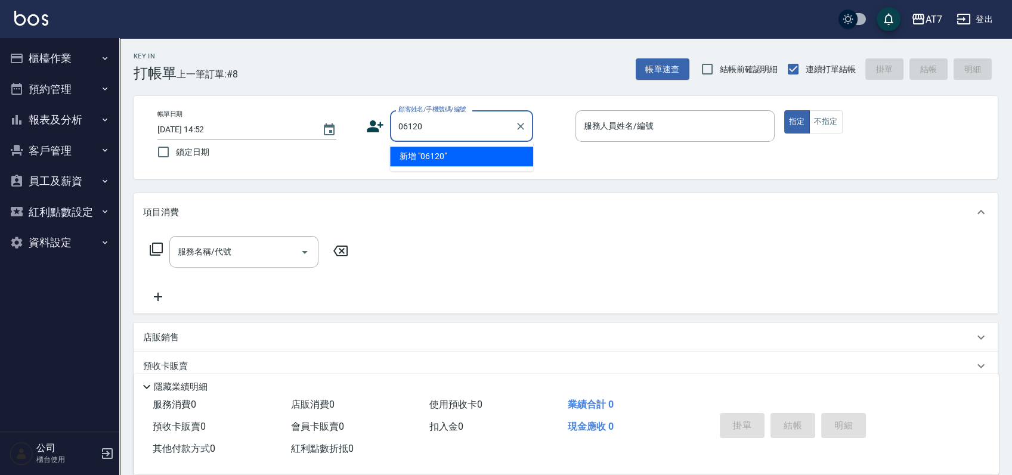
type input "06120"
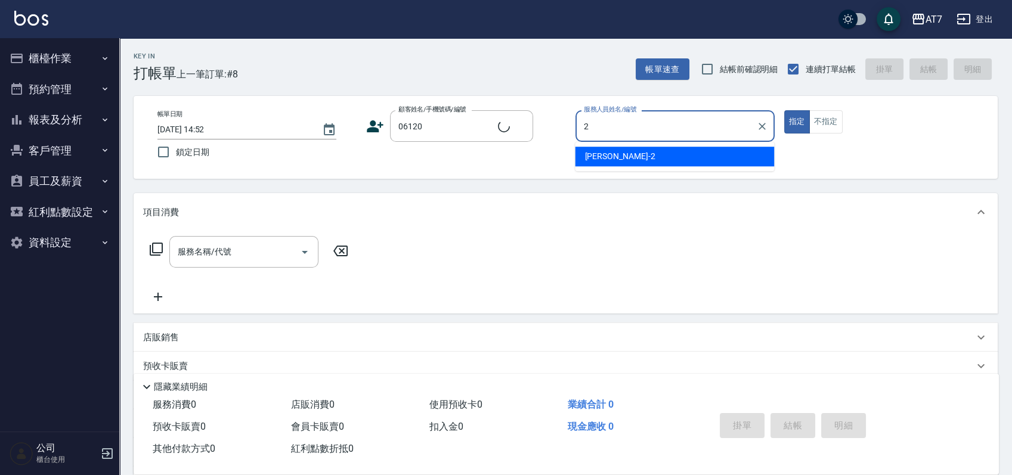
type input "[PERSON_NAME]-2"
type input "公司單/06120-1/06120"
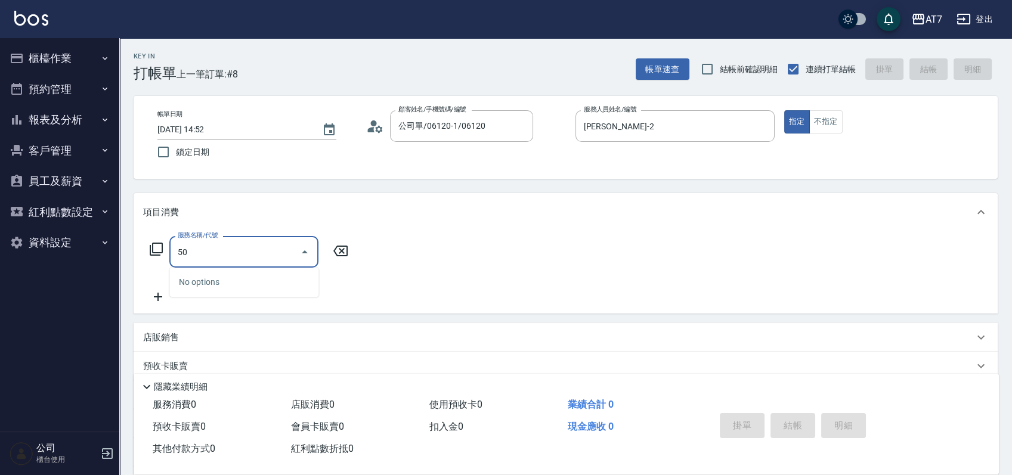
type input "501"
type input "30"
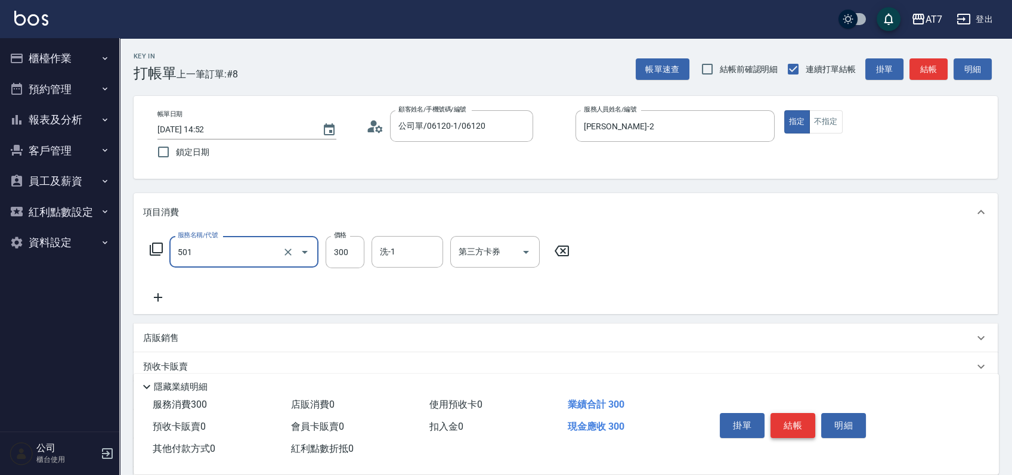
type input "洗髮(互助)(501)"
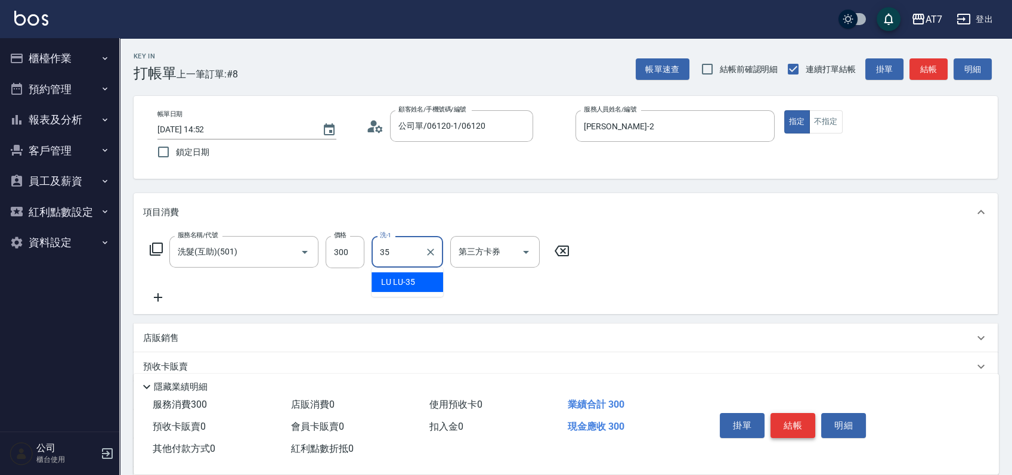
type input "LU LU-35"
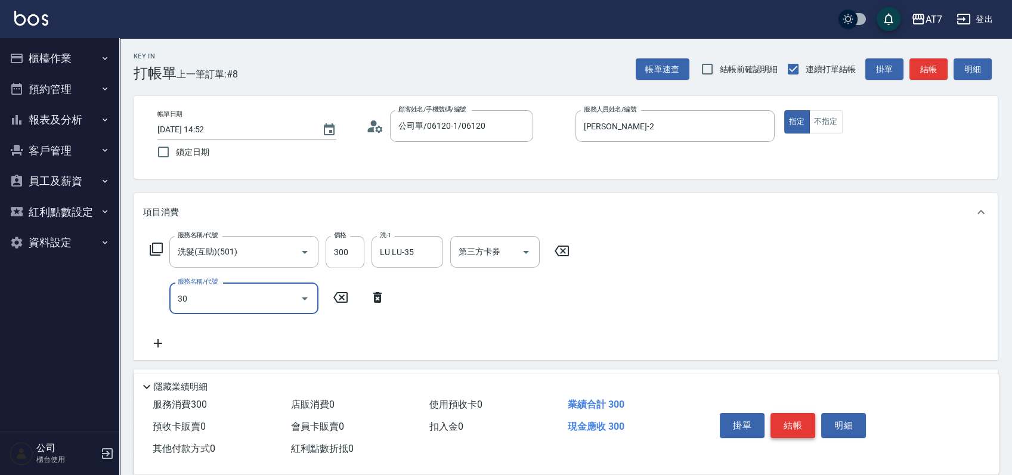
type input "302"
type input "60"
type input "剪髮(302)"
click at [788, 421] on button "結帳" at bounding box center [792, 425] width 45 height 25
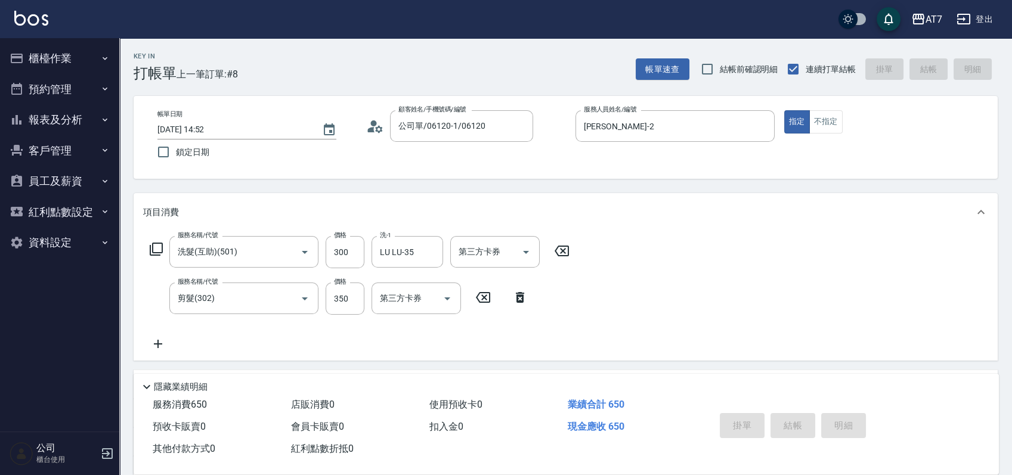
type input "0"
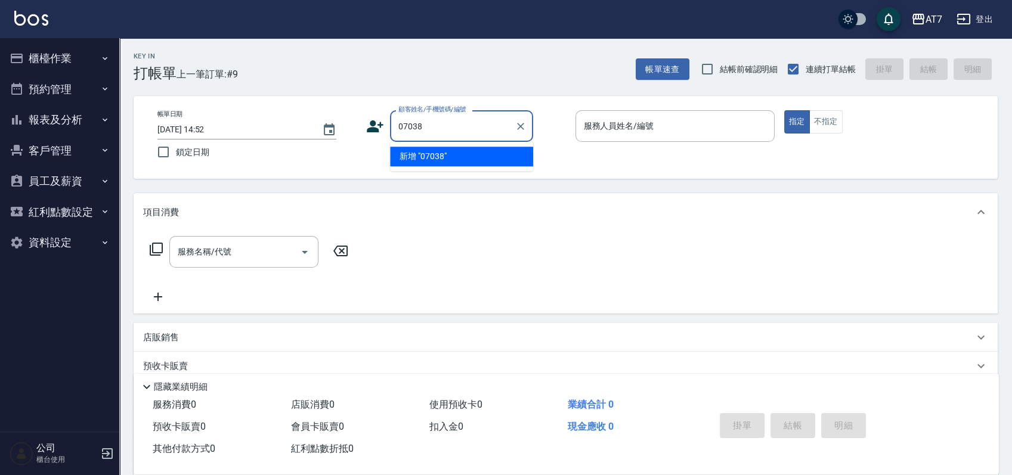
type input "07038"
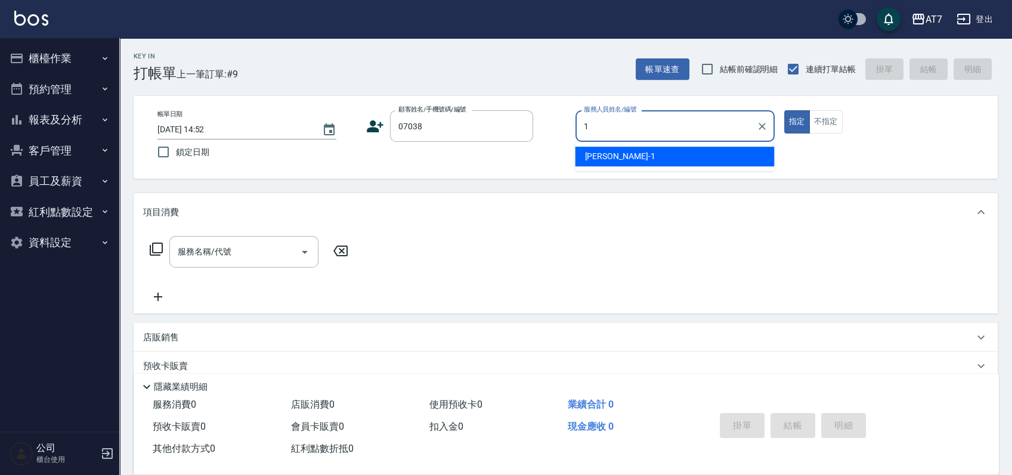
type input "[PERSON_NAME]-1"
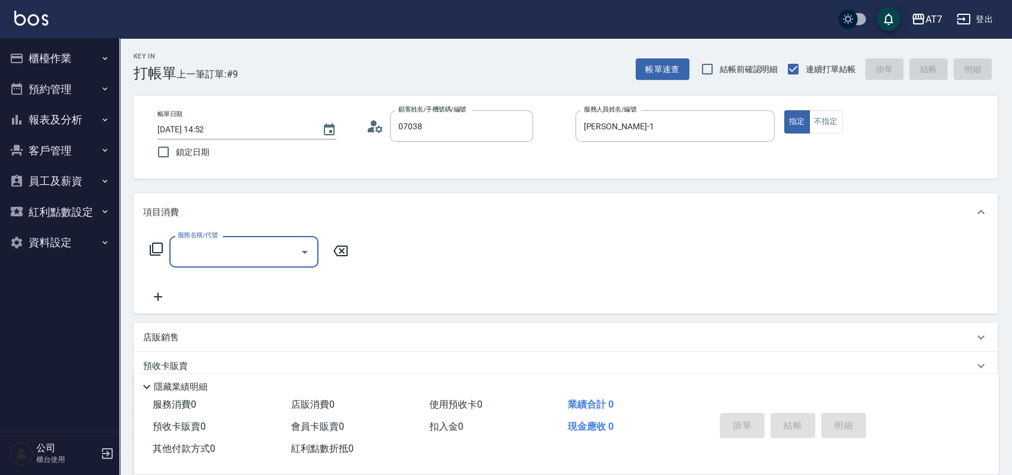
type input "公司/公司07038/07038"
type input "302"
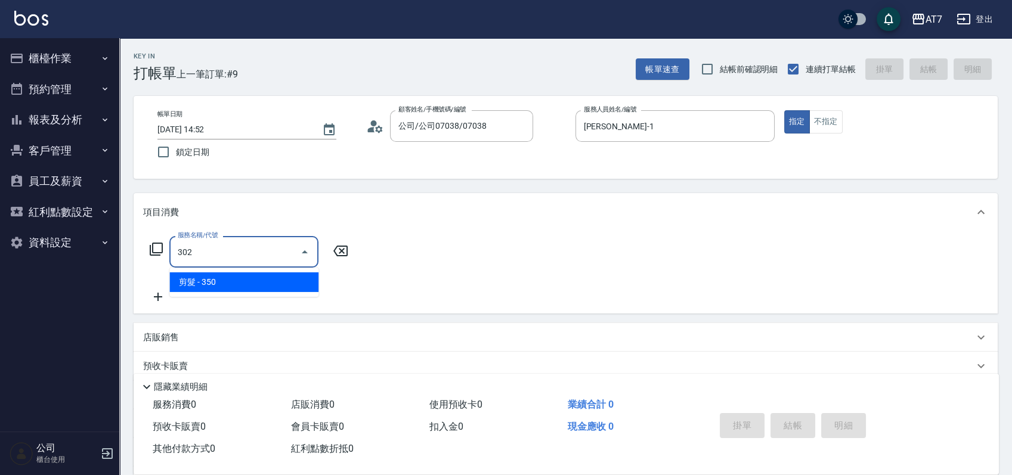
type input "30"
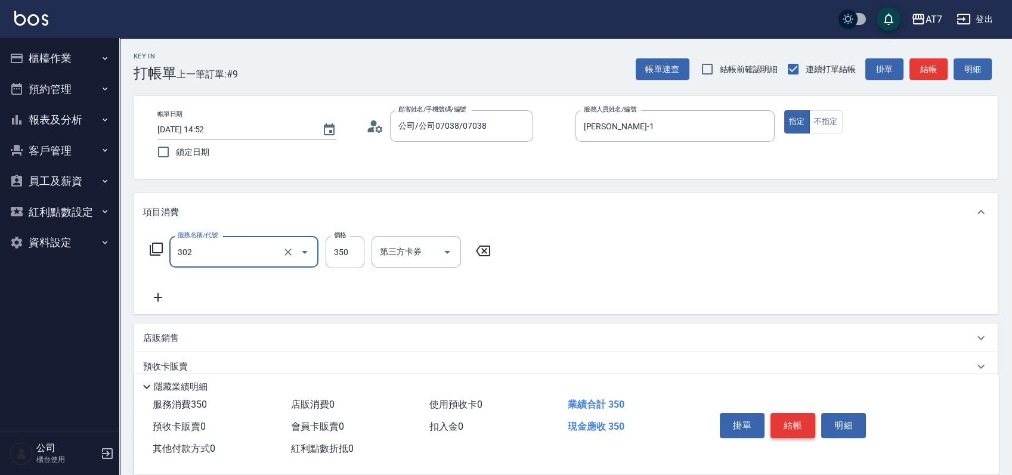
type input "剪髮(302)"
click at [788, 421] on button "結帳" at bounding box center [792, 425] width 45 height 25
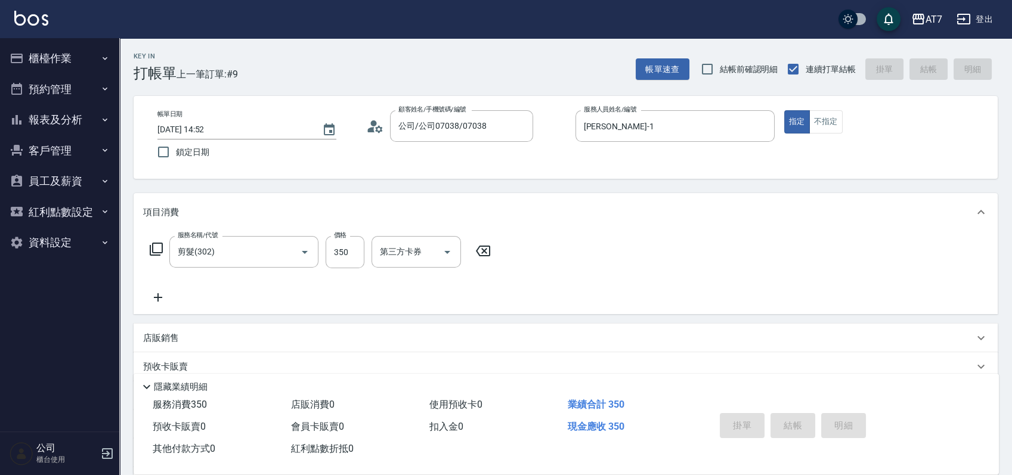
type input "0"
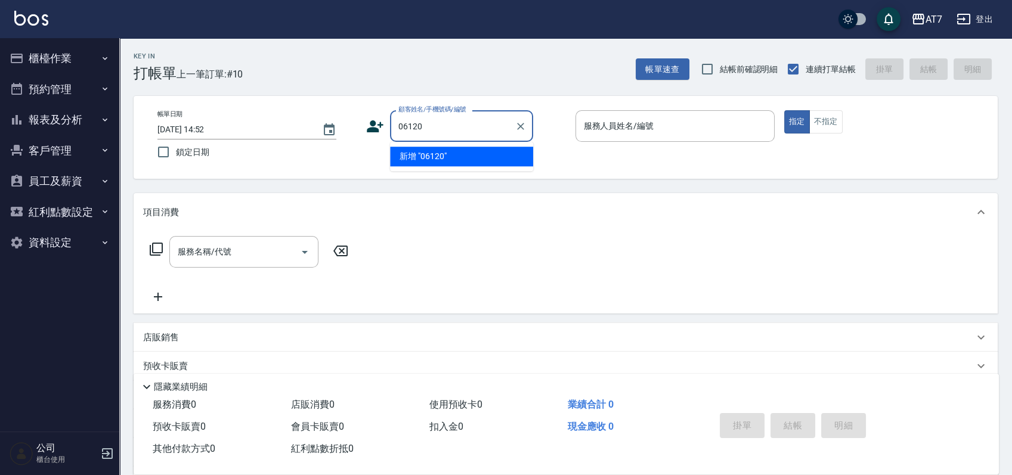
type input "06120"
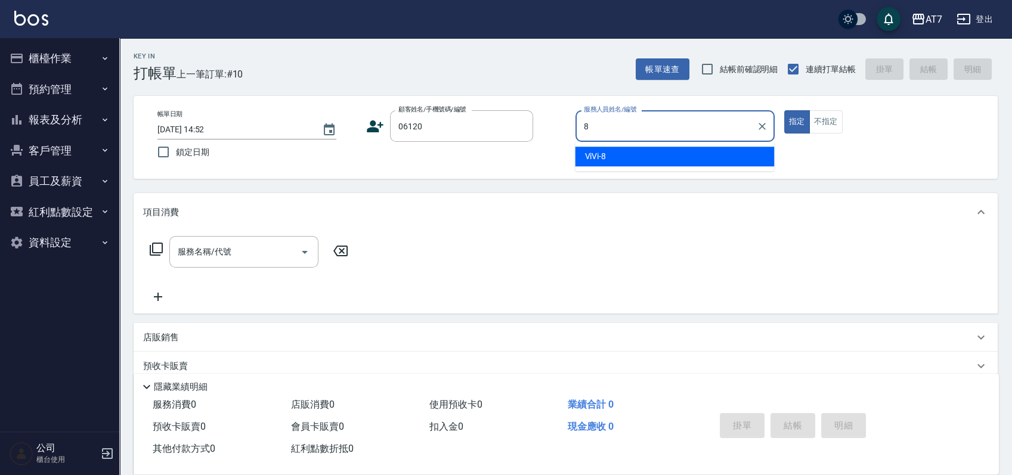
type input "ViVi-8"
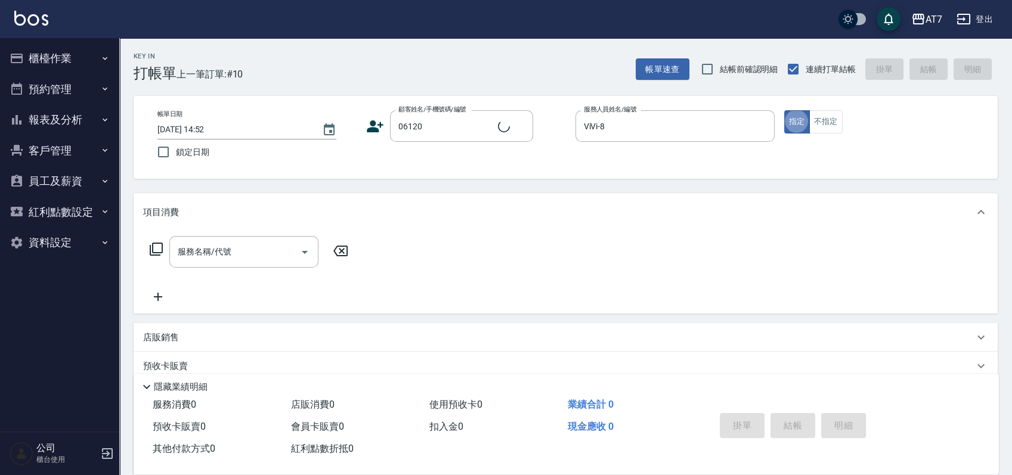
type input "公司單/06120-1/06120"
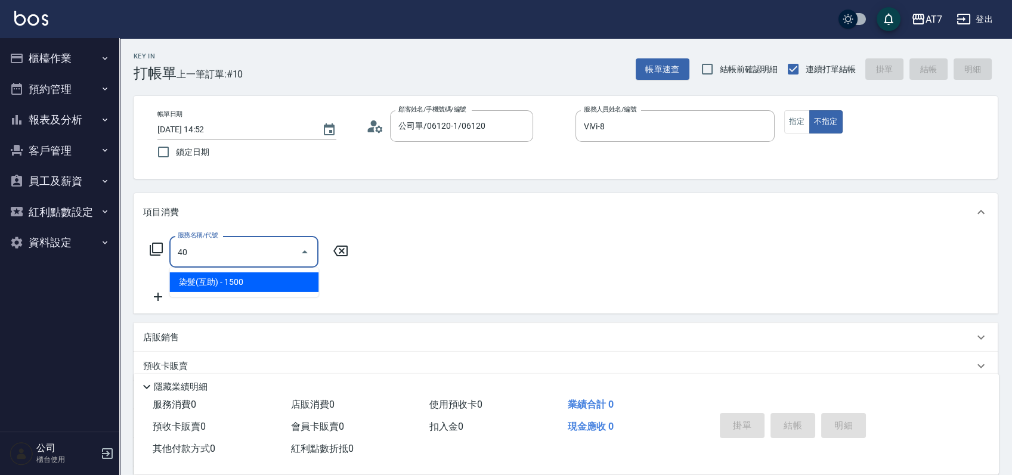
type input "401"
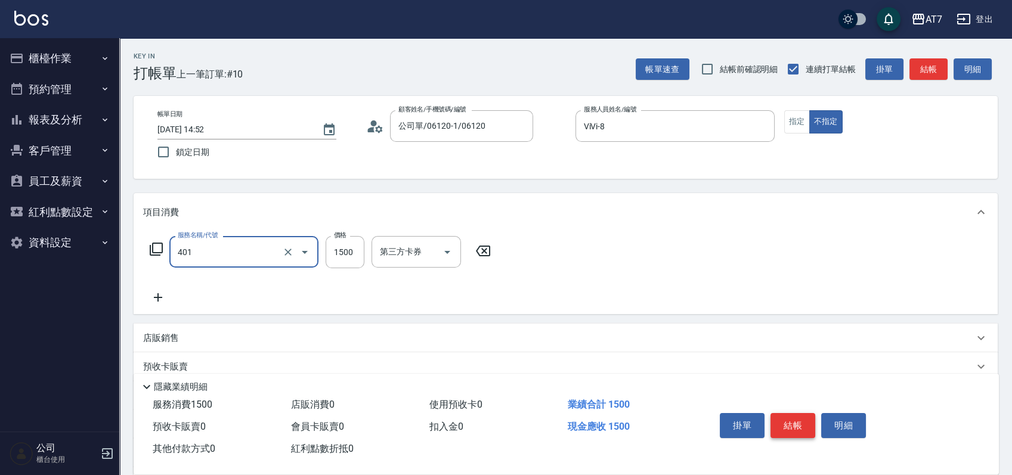
type input "150"
type input "染髮(互助)(401)"
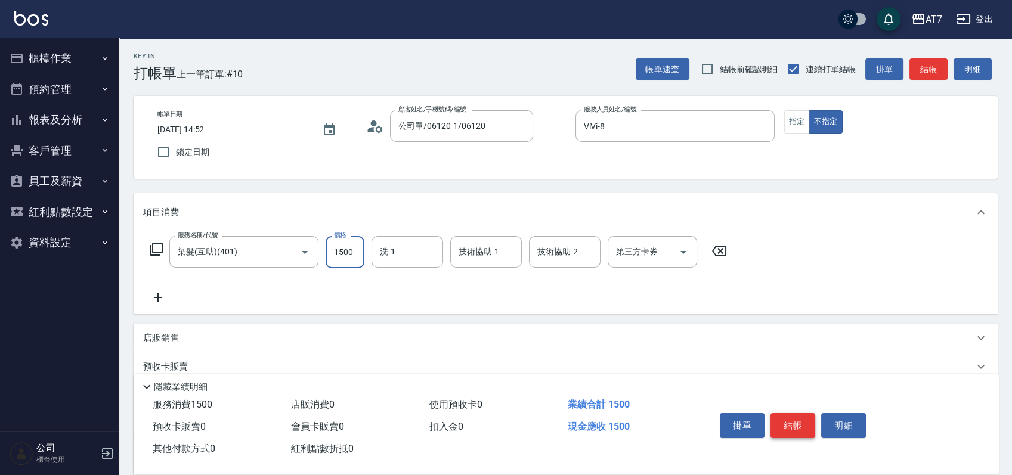
type input "2"
type input "0"
type input "230"
type input "20"
type input "2300"
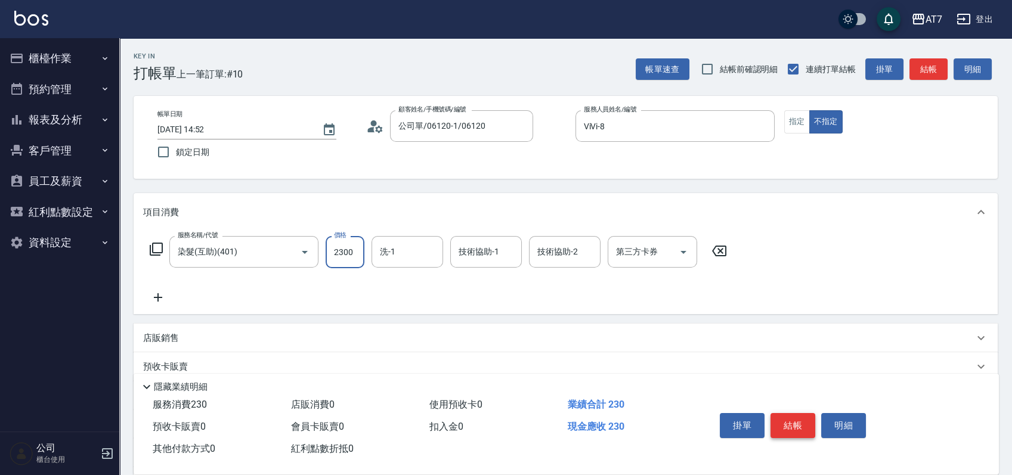
type input "230"
type input "2300"
type input "晴晴-5"
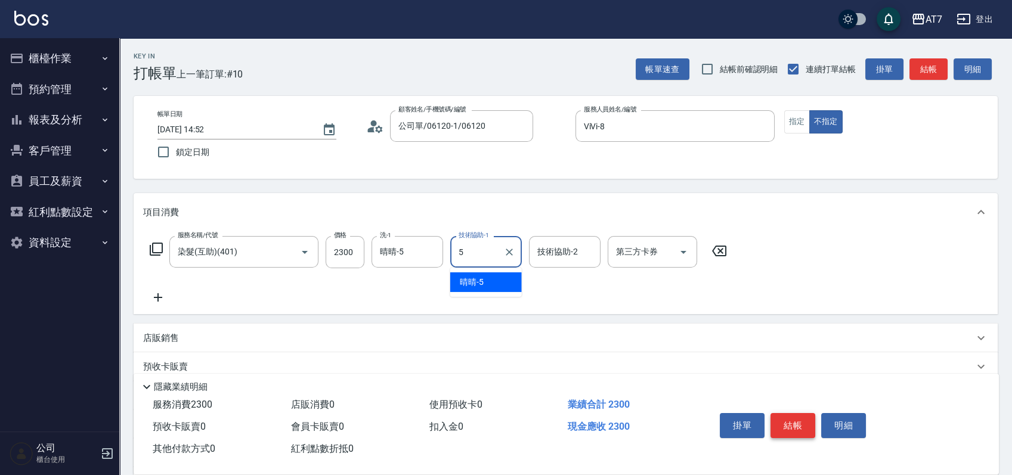
type input "晴晴-5"
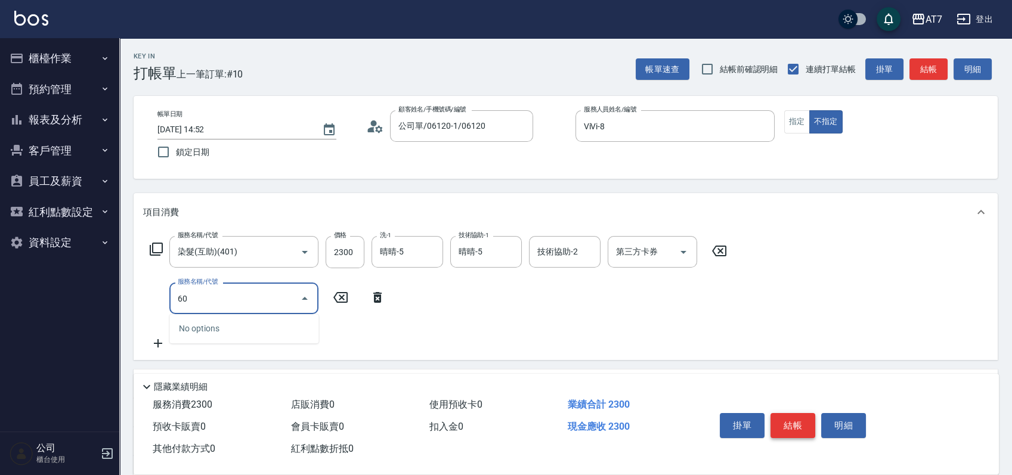
type input "603"
type input "310"
type input "TKO護髮（助(603)"
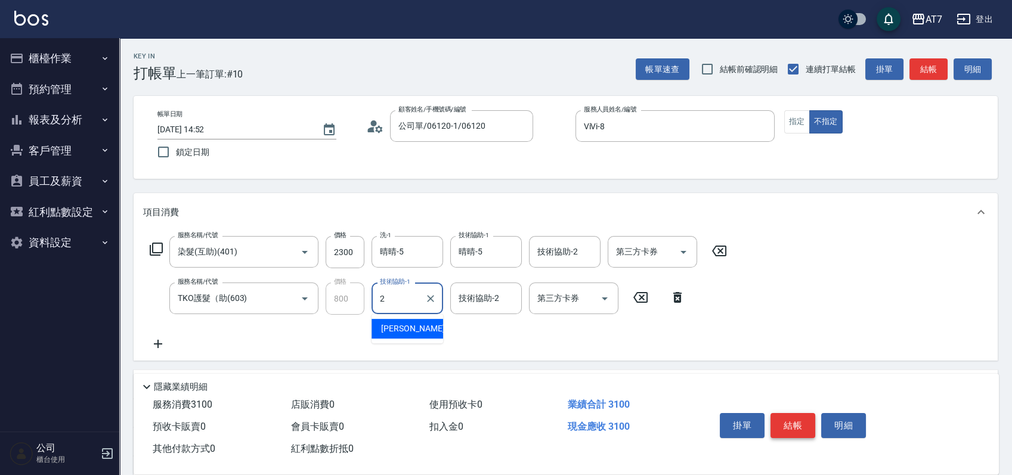
type input "[PERSON_NAME]-2"
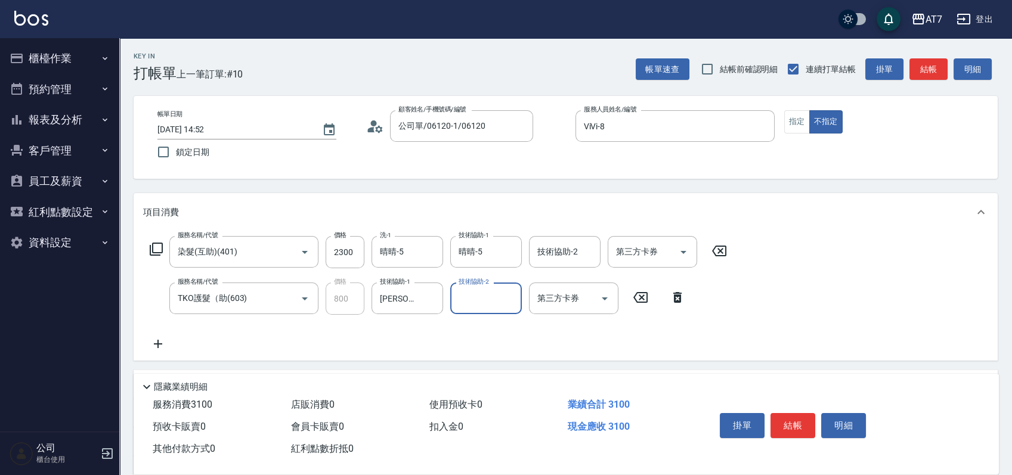
scroll to position [79, 0]
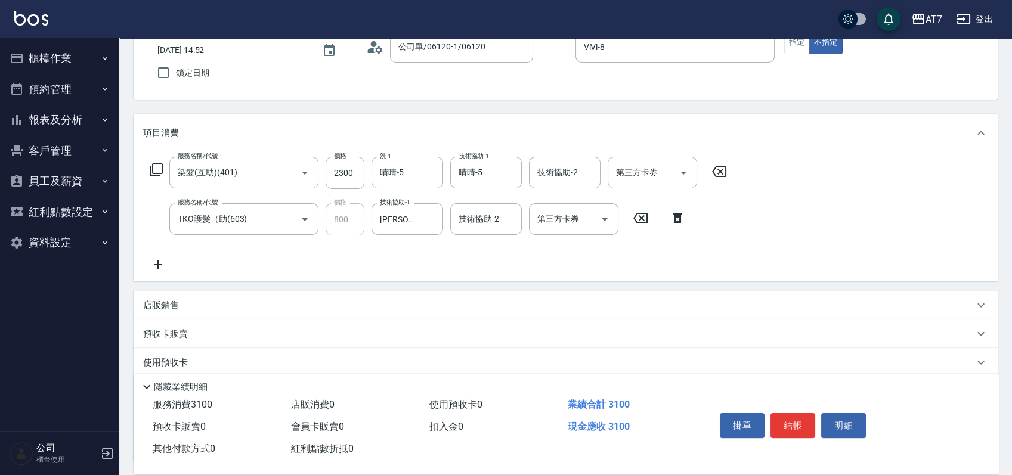
click at [779, 306] on div "店販銷售" at bounding box center [558, 305] width 830 height 13
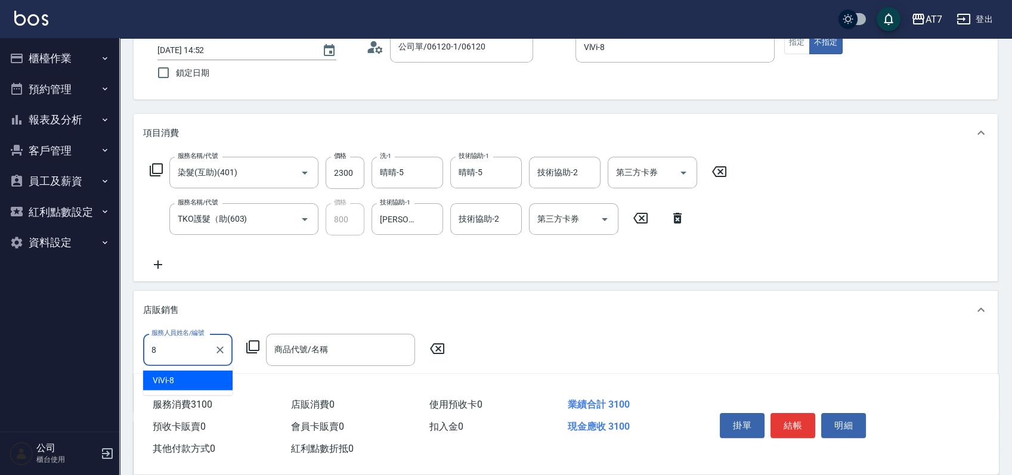
type input "ViVi-8"
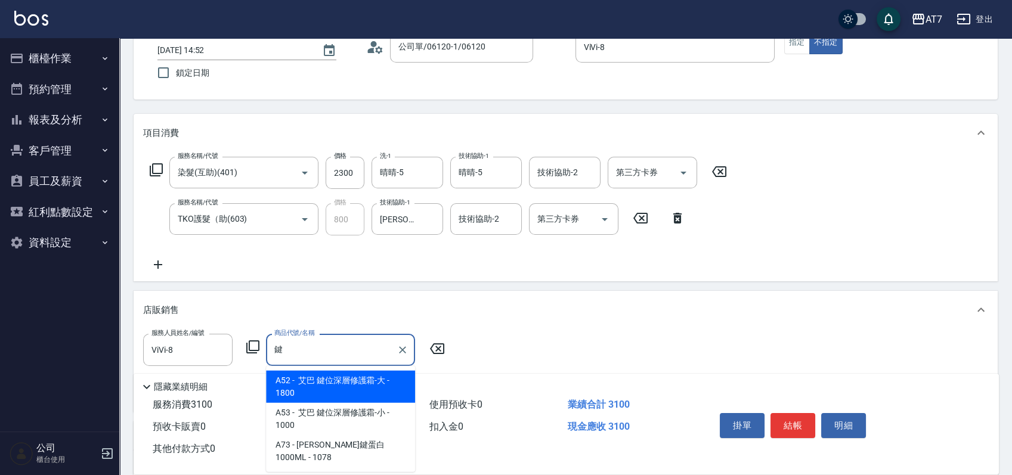
type input "艾巴 鍵位深層修護霜-大"
type input "490"
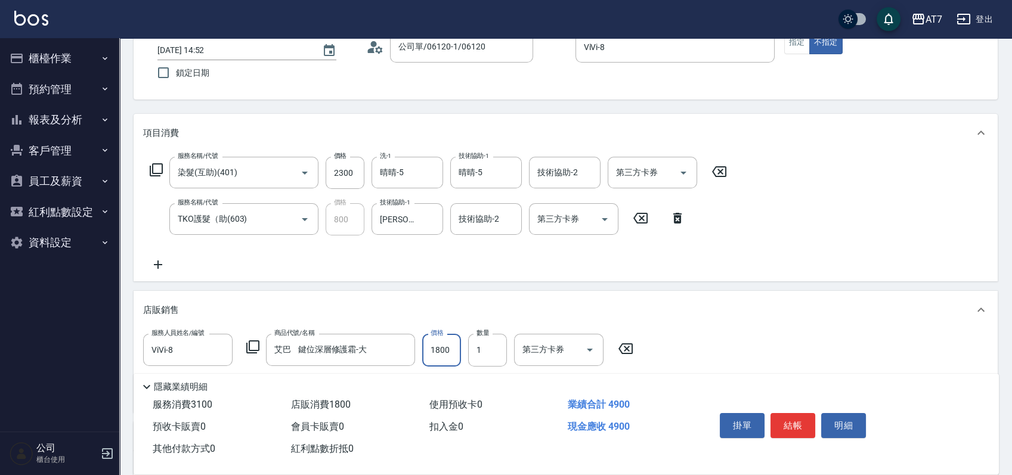
type input "1"
type input "310"
type input "162"
type input "320"
type input "1620"
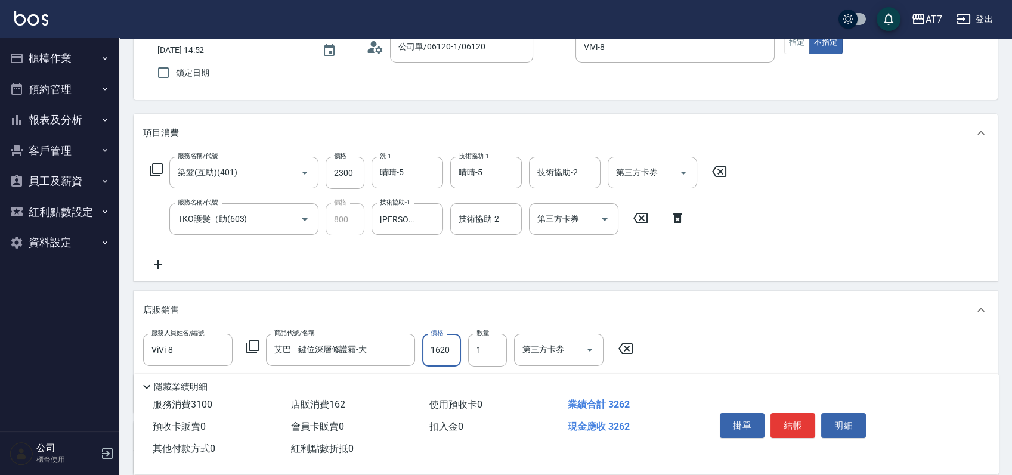
type input "470"
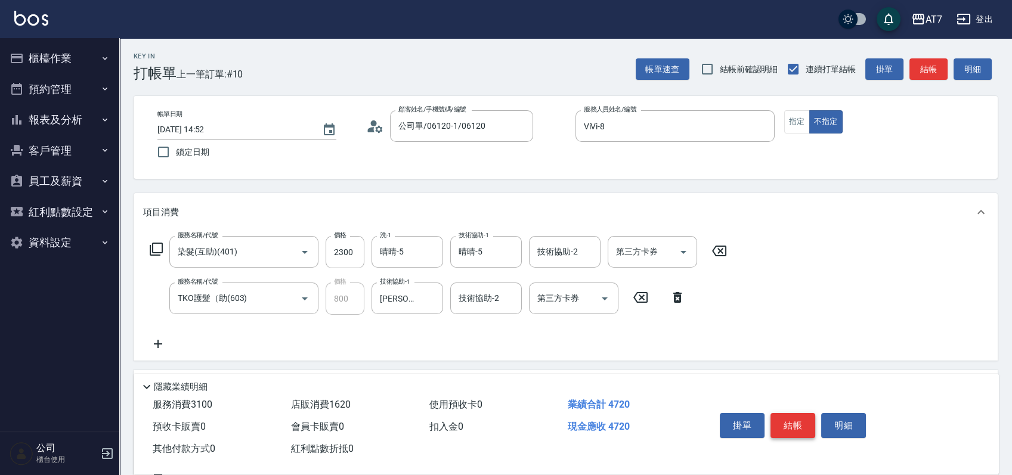
type input "1620"
click at [804, 426] on button "結帳" at bounding box center [792, 425] width 45 height 25
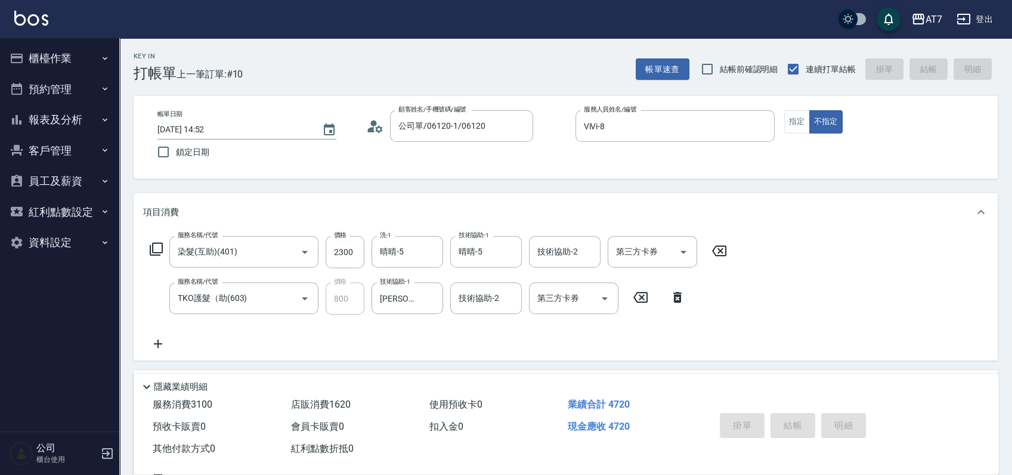
type input "[DATE] 14:53"
type input "0"
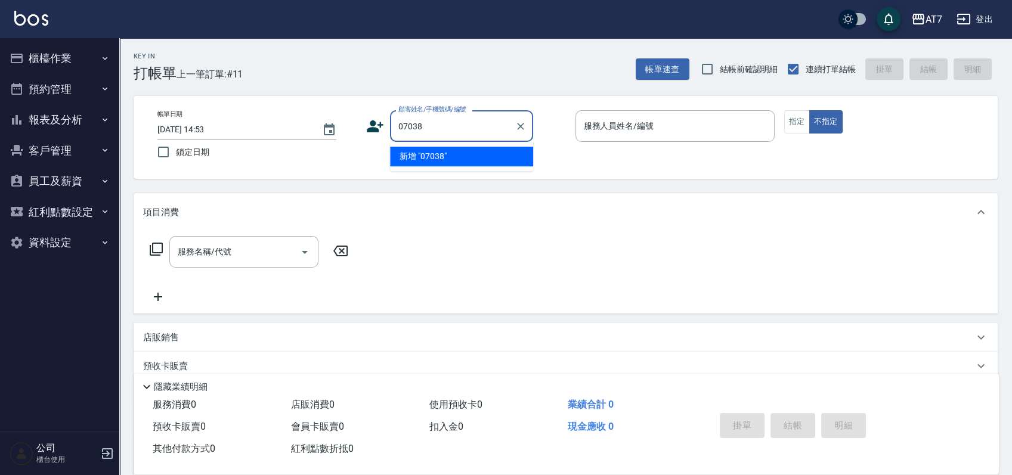
type input "07038"
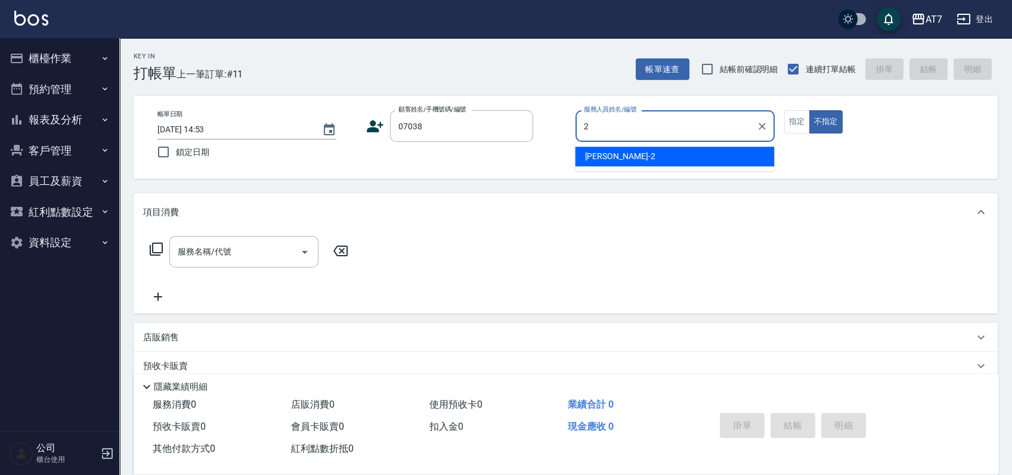
type input "[PERSON_NAME]-2"
type button "false"
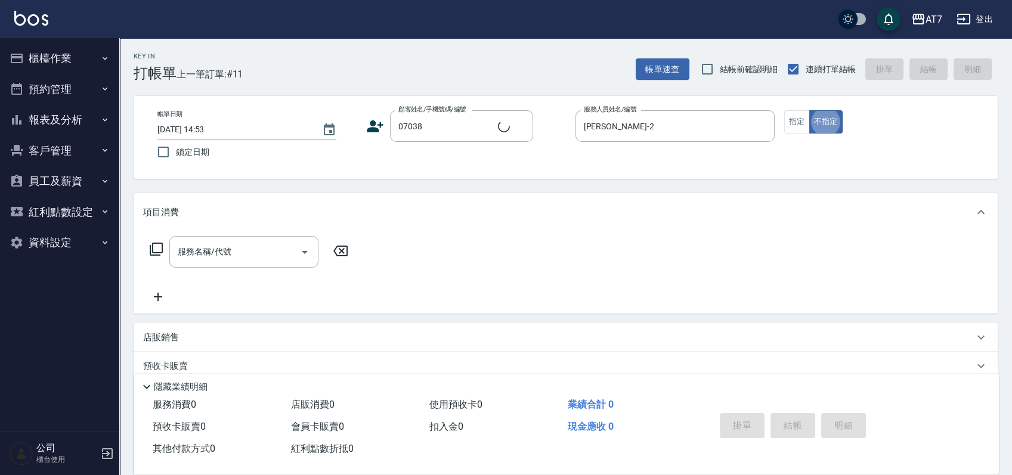
type input "公司/公司07038/07038"
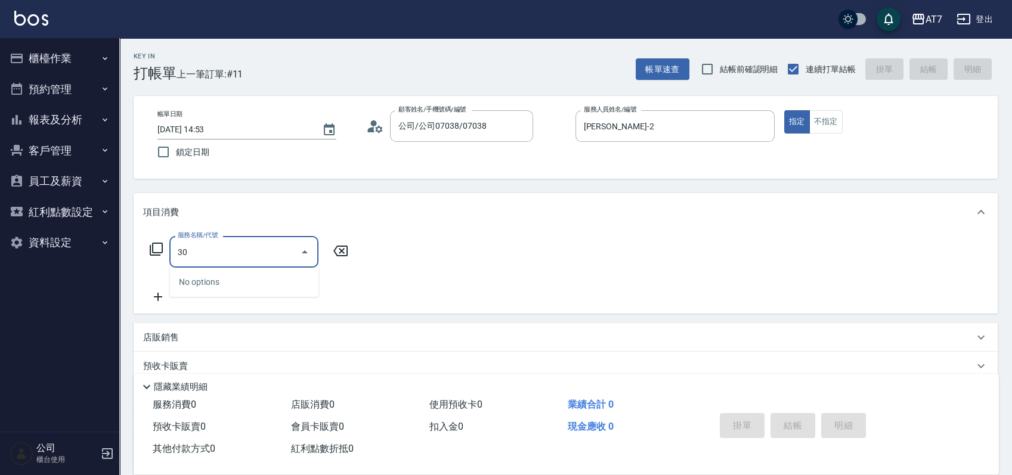
type input "3"
type input "500"
type input "30"
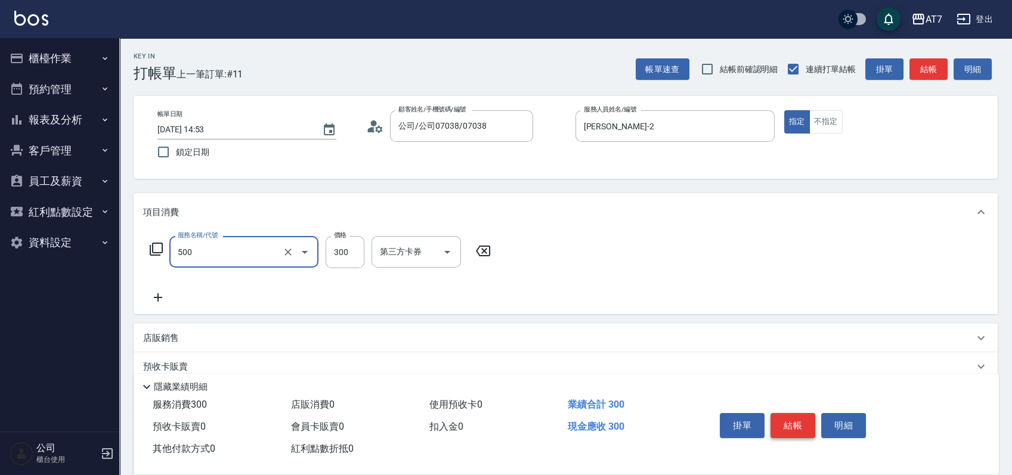
type input "洗髮(500)"
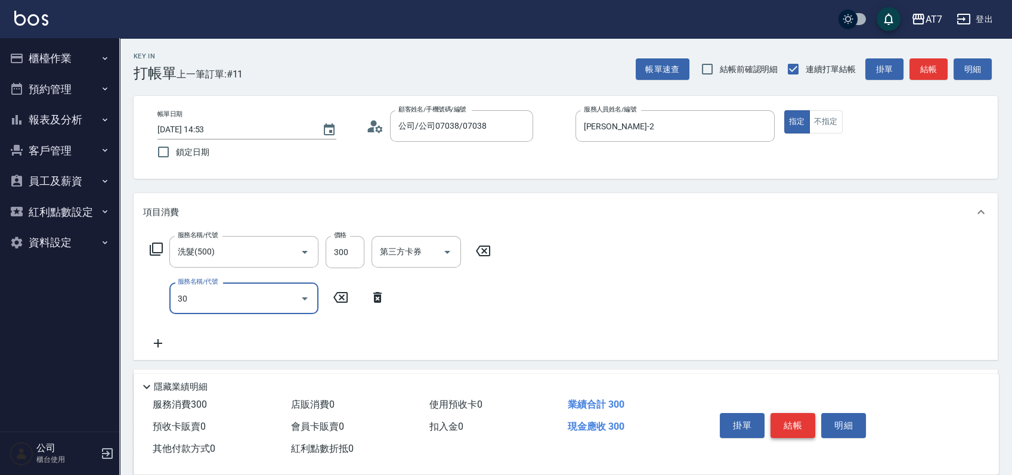
type input "302"
type input "60"
type input "剪髮(302)"
click at [804, 426] on button "結帳" at bounding box center [792, 425] width 45 height 25
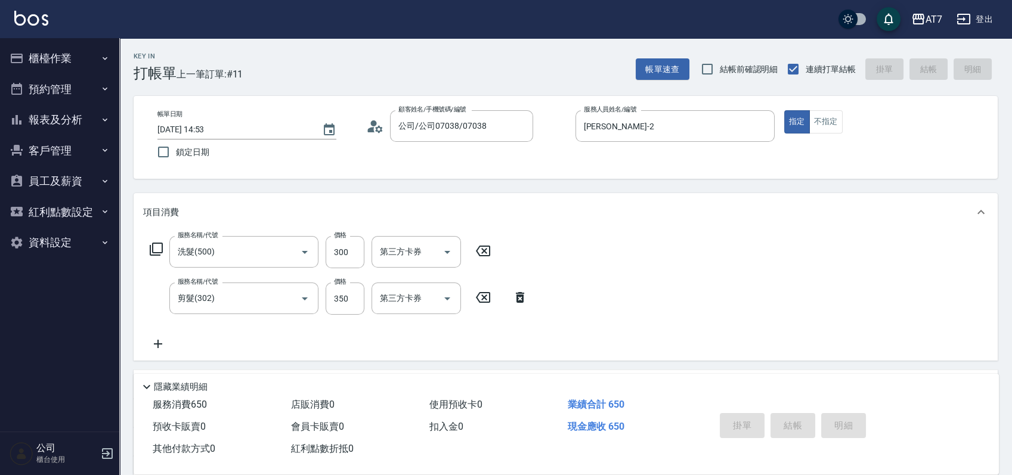
type input "0"
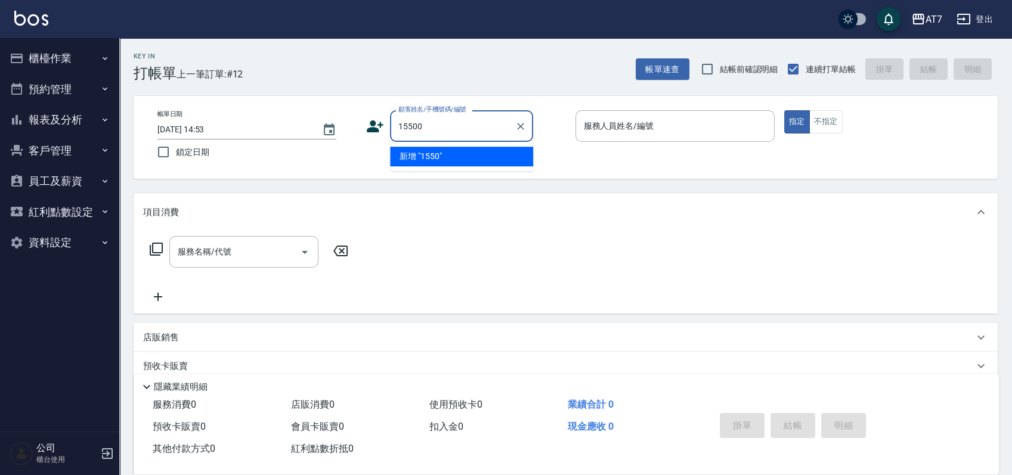
type input "15500"
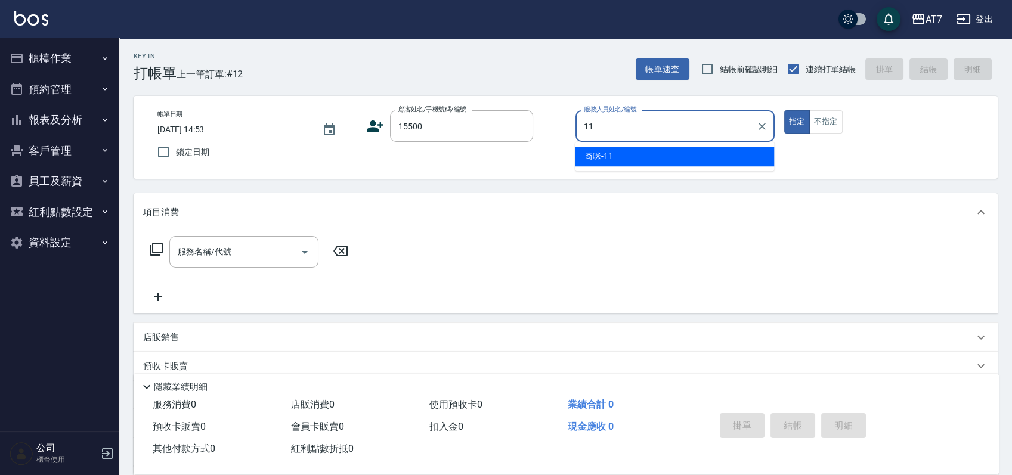
type input "奇咪-11"
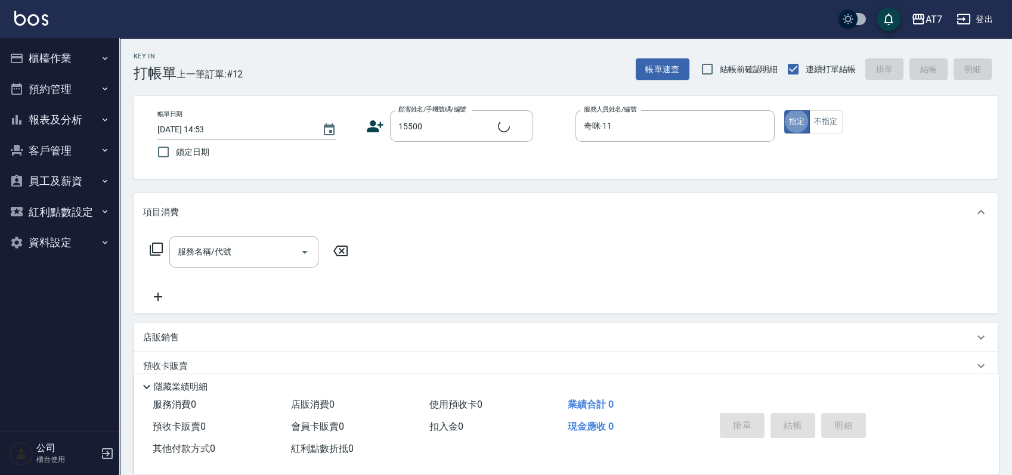
type input "公司/公司15500/15500"
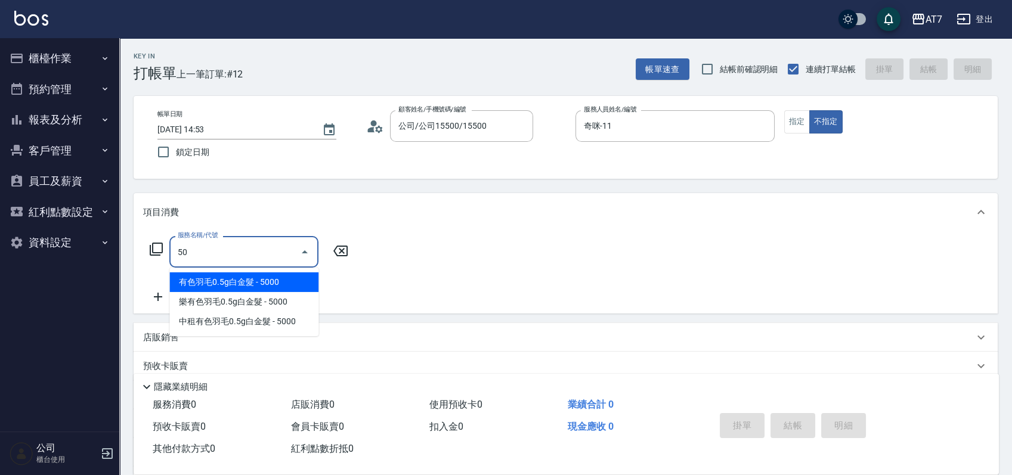
type input "500"
type input "30"
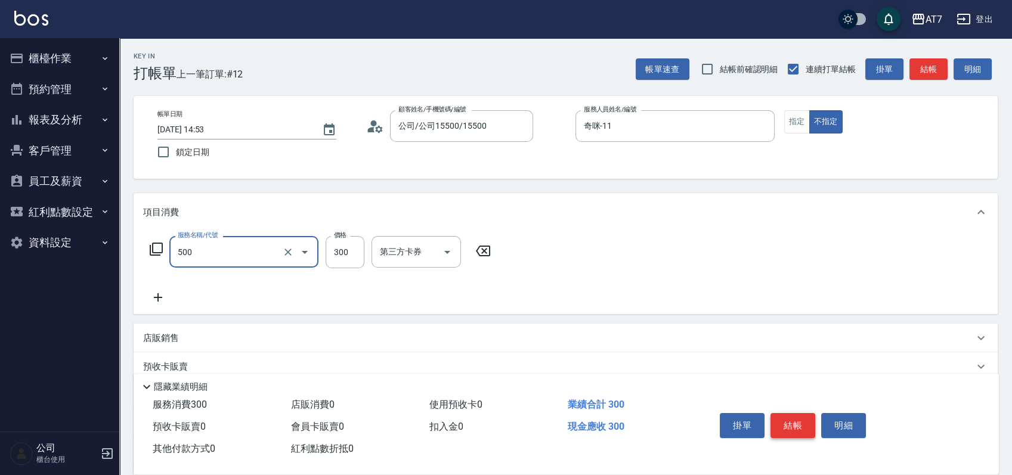
type input "洗髮(500)"
type input "0"
type input "25"
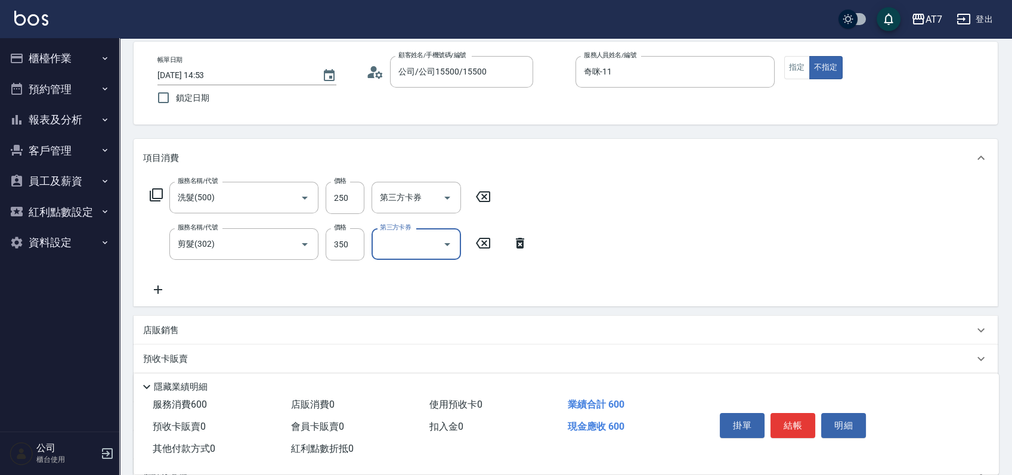
scroll to position [79, 0]
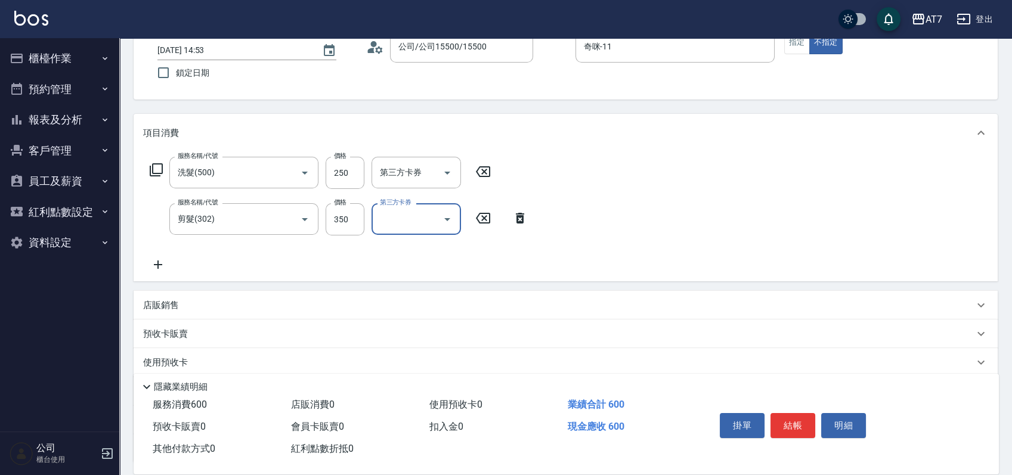
click at [779, 303] on div "店販銷售" at bounding box center [558, 305] width 830 height 13
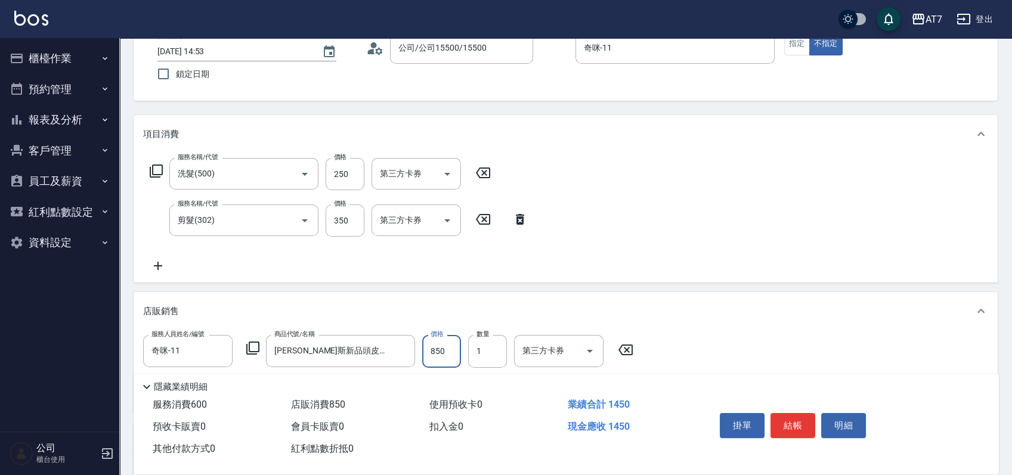
scroll to position [0, 0]
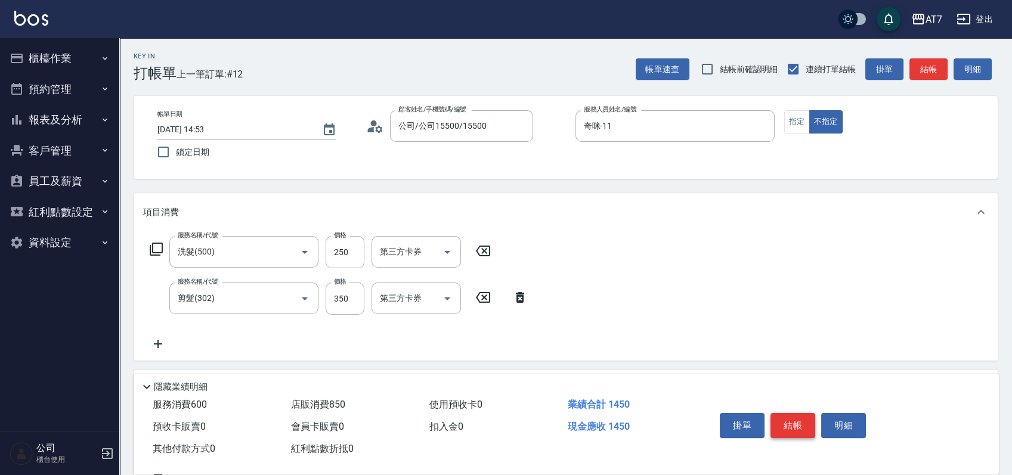
click at [794, 415] on button "結帳" at bounding box center [792, 425] width 45 height 25
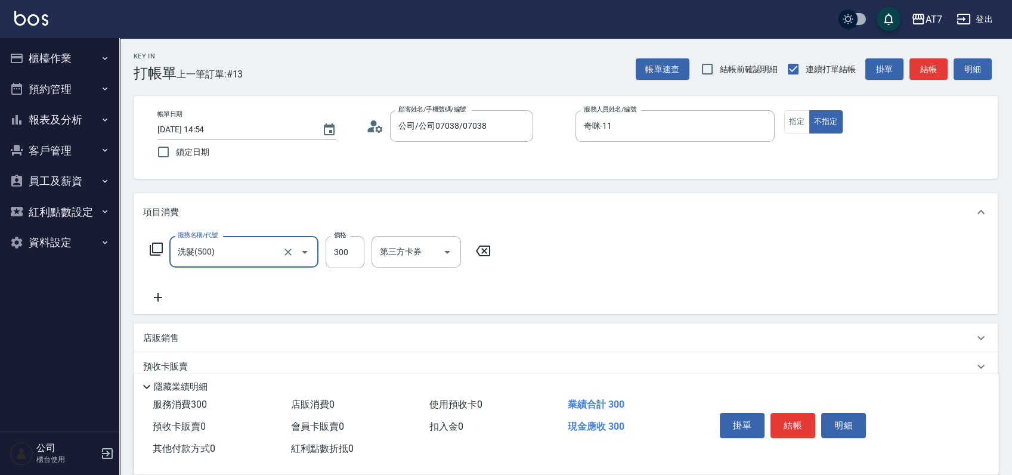
click at [794, 416] on button "結帳" at bounding box center [792, 425] width 45 height 25
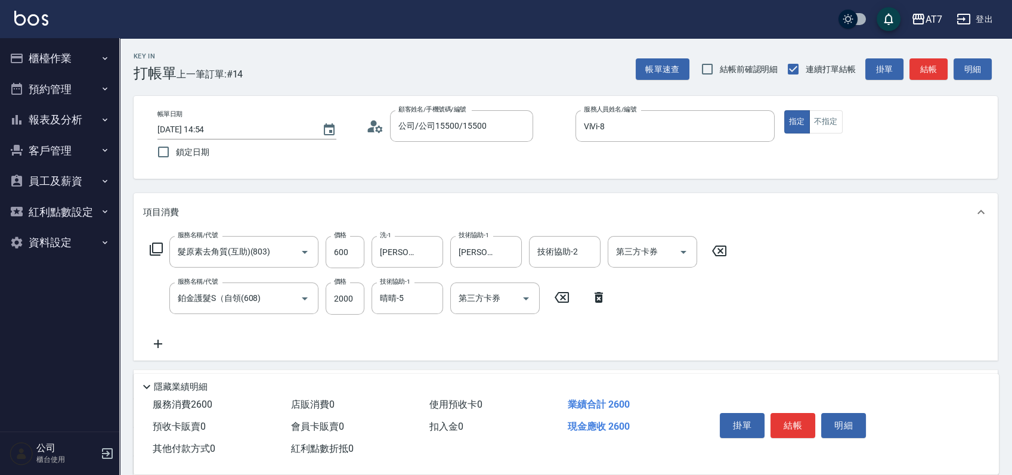
click at [160, 250] on icon at bounding box center [156, 249] width 14 height 14
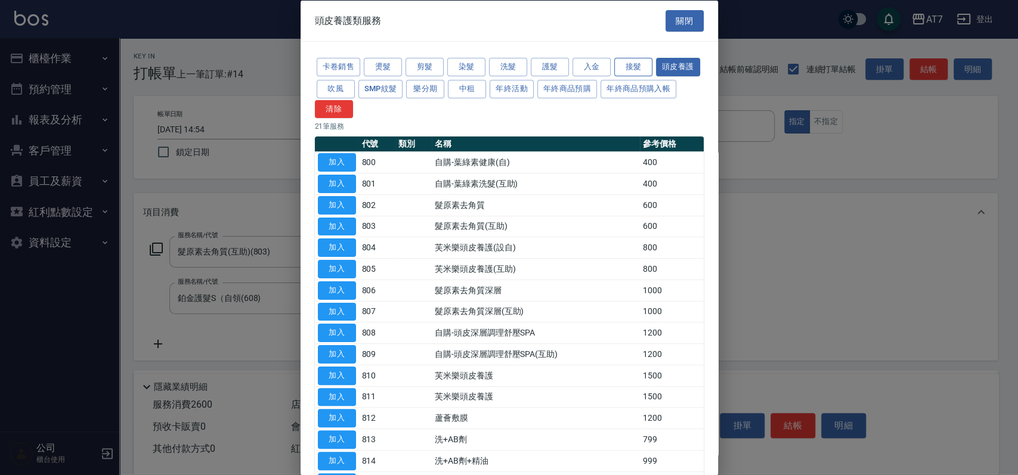
click at [630, 69] on button "接髮" at bounding box center [633, 67] width 38 height 18
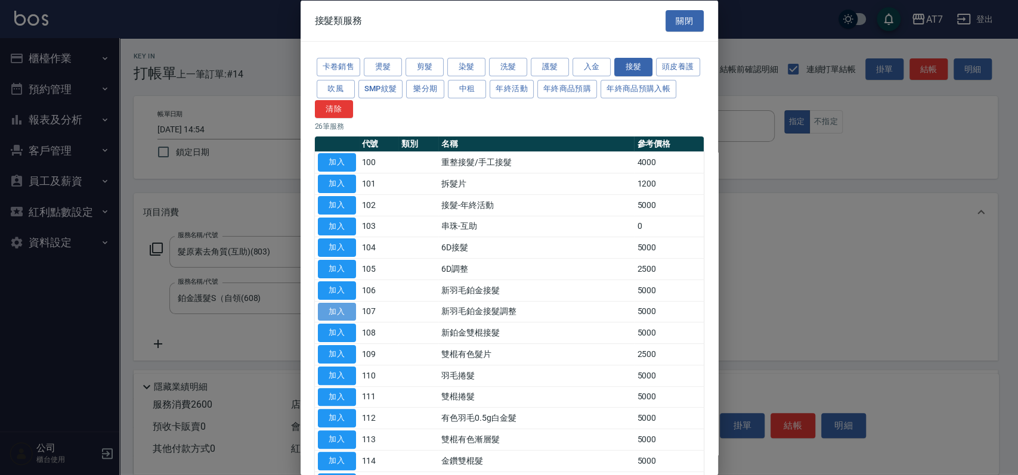
click at [346, 311] on button "加入" at bounding box center [337, 311] width 38 height 18
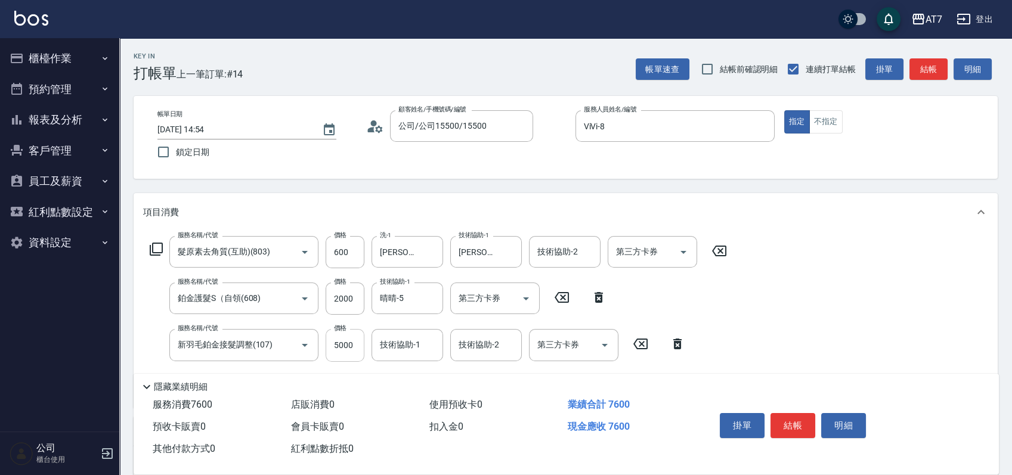
click at [350, 343] on input "5000" at bounding box center [345, 345] width 39 height 32
click at [799, 418] on button "結帳" at bounding box center [792, 425] width 45 height 25
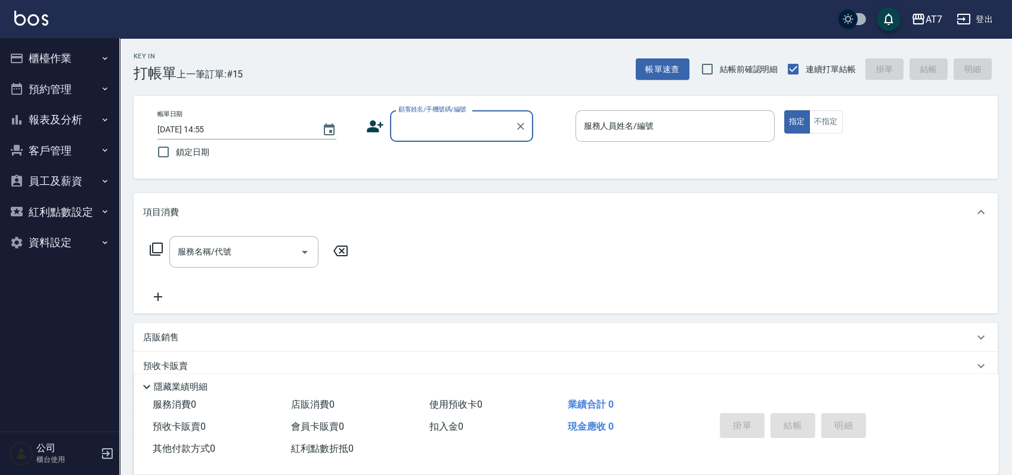
drag, startPoint x: 85, startPoint y: 51, endPoint x: 81, endPoint y: 67, distance: 16.5
click at [83, 52] on button "櫃檯作業" at bounding box center [60, 58] width 110 height 31
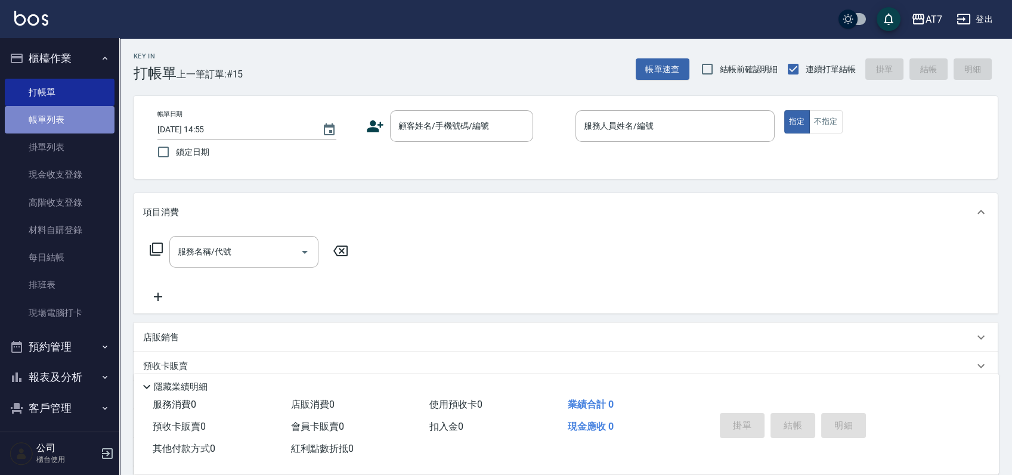
click at [67, 123] on link "帳單列表" at bounding box center [60, 119] width 110 height 27
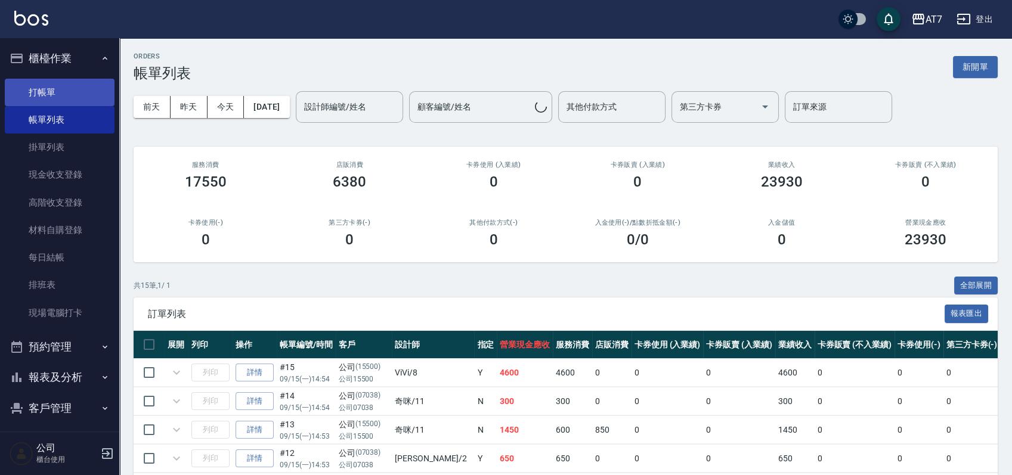
click at [72, 89] on link "打帳單" at bounding box center [60, 92] width 110 height 27
